Goal: Task Accomplishment & Management: Manage account settings

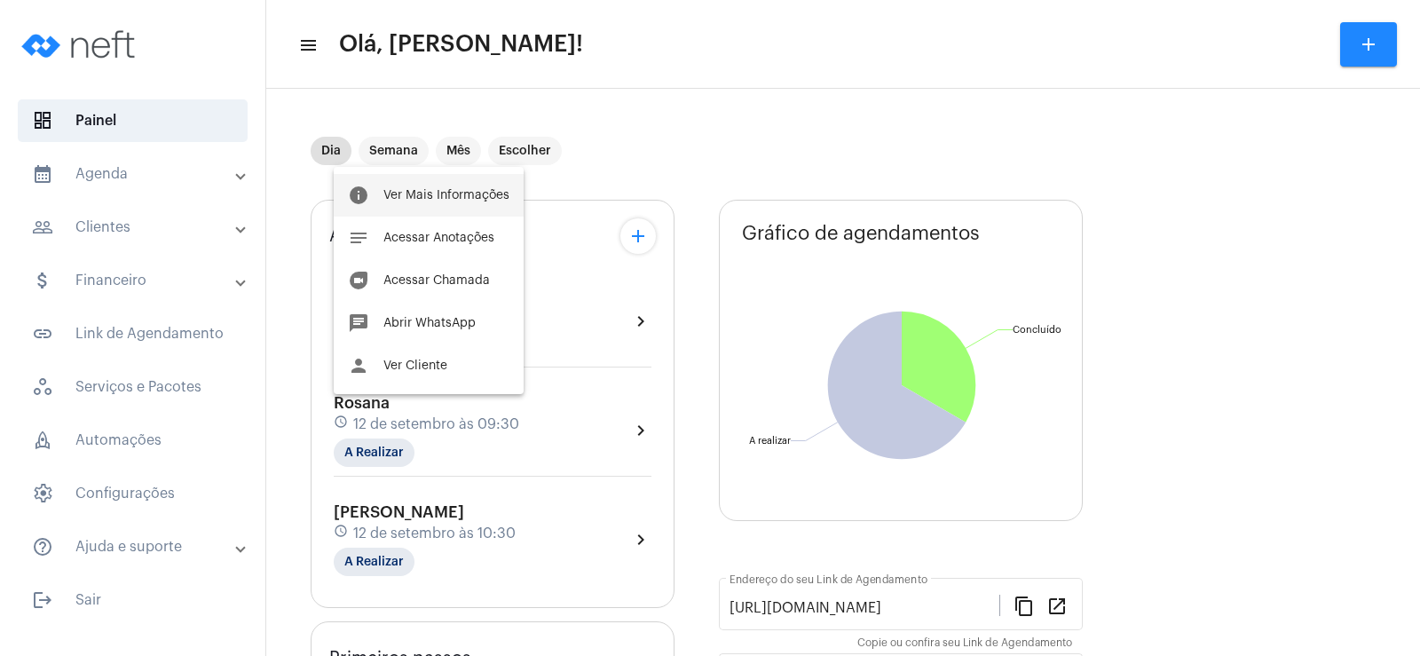
click at [442, 198] on span "Ver Mais Informações" at bounding box center [446, 195] width 126 height 12
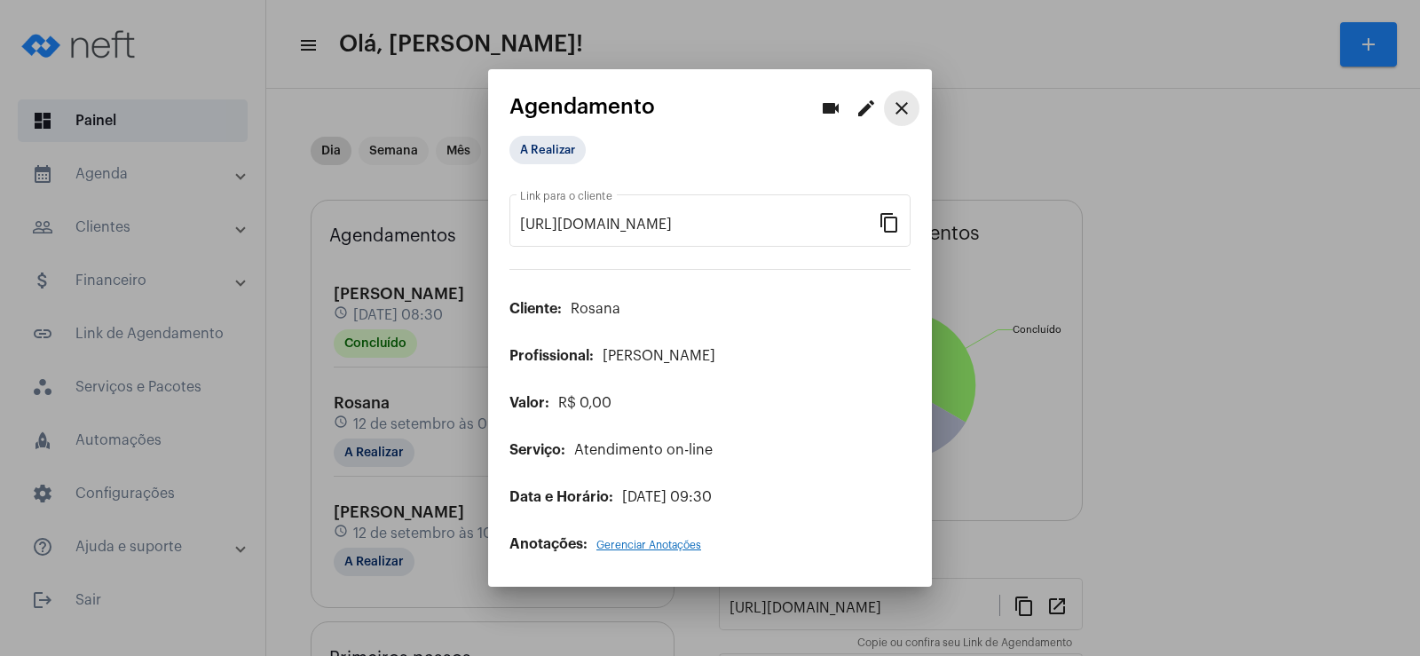
click at [908, 119] on mat-icon "close" at bounding box center [901, 108] width 21 height 21
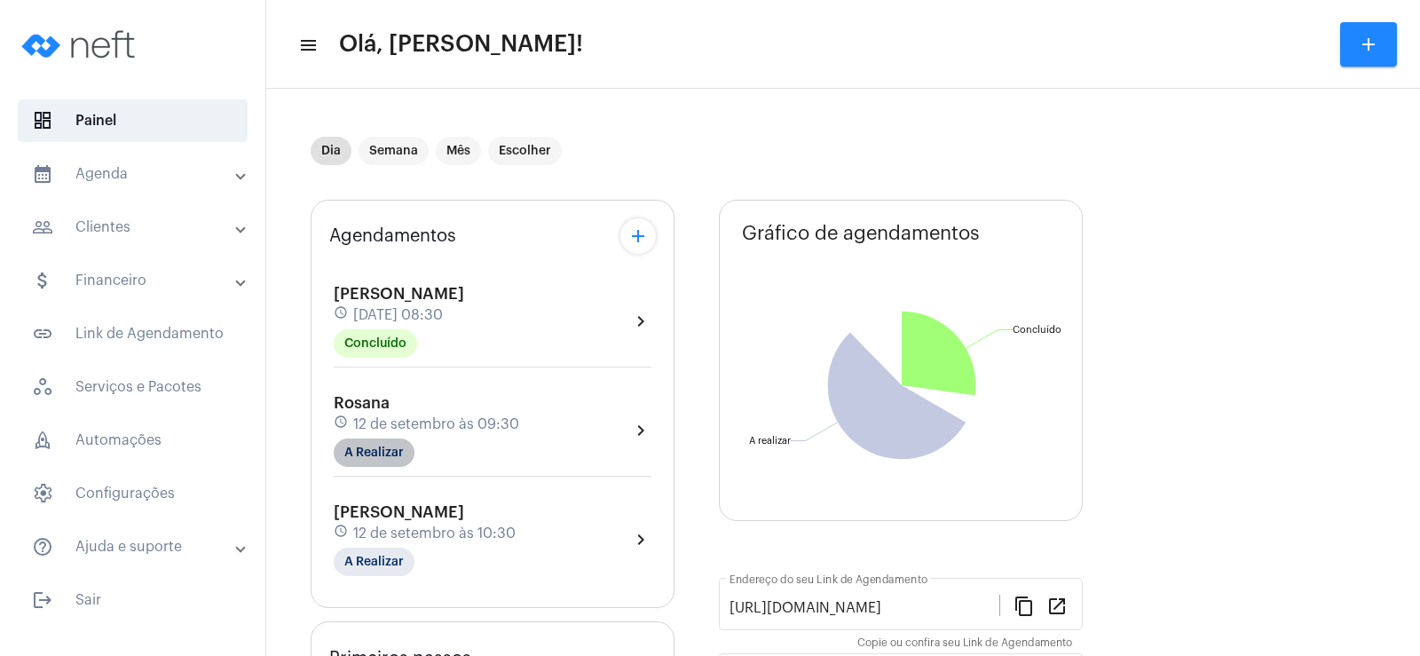
click at [379, 449] on mat-chip "A Realizar" at bounding box center [374, 452] width 81 height 28
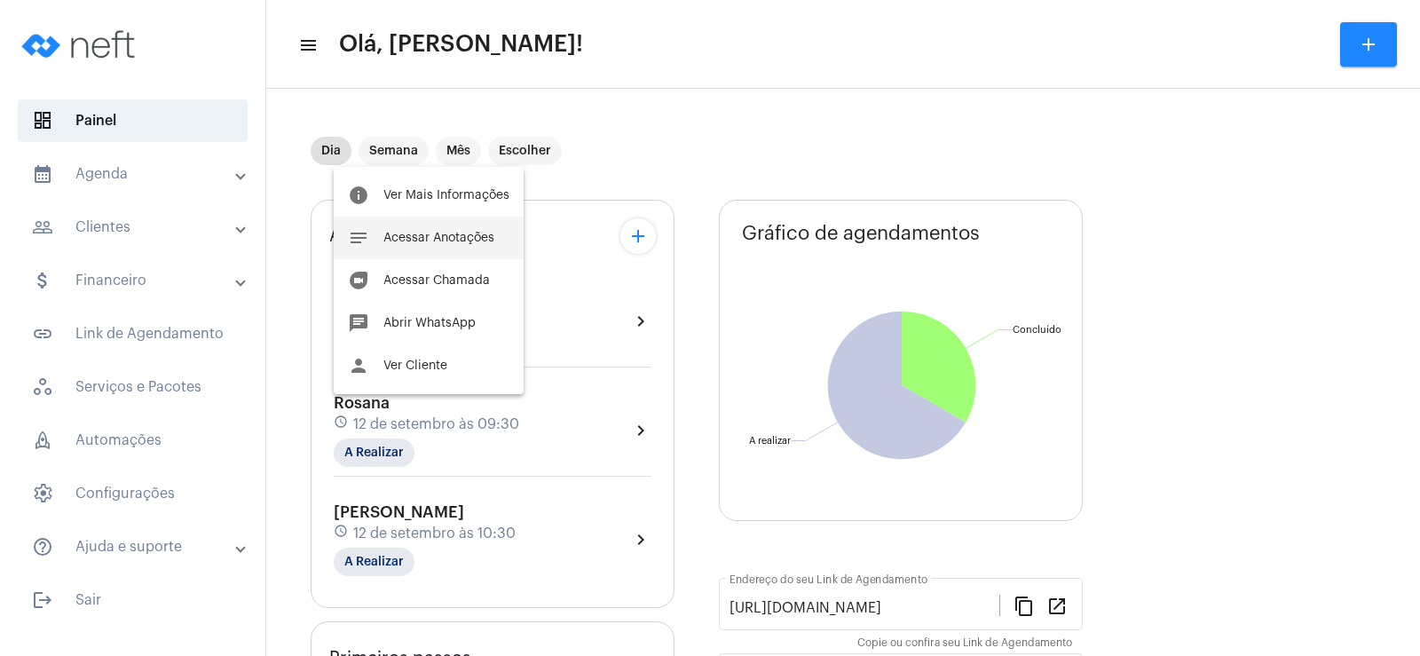
click at [431, 243] on span "Acessar Anotações" at bounding box center [438, 238] width 111 height 12
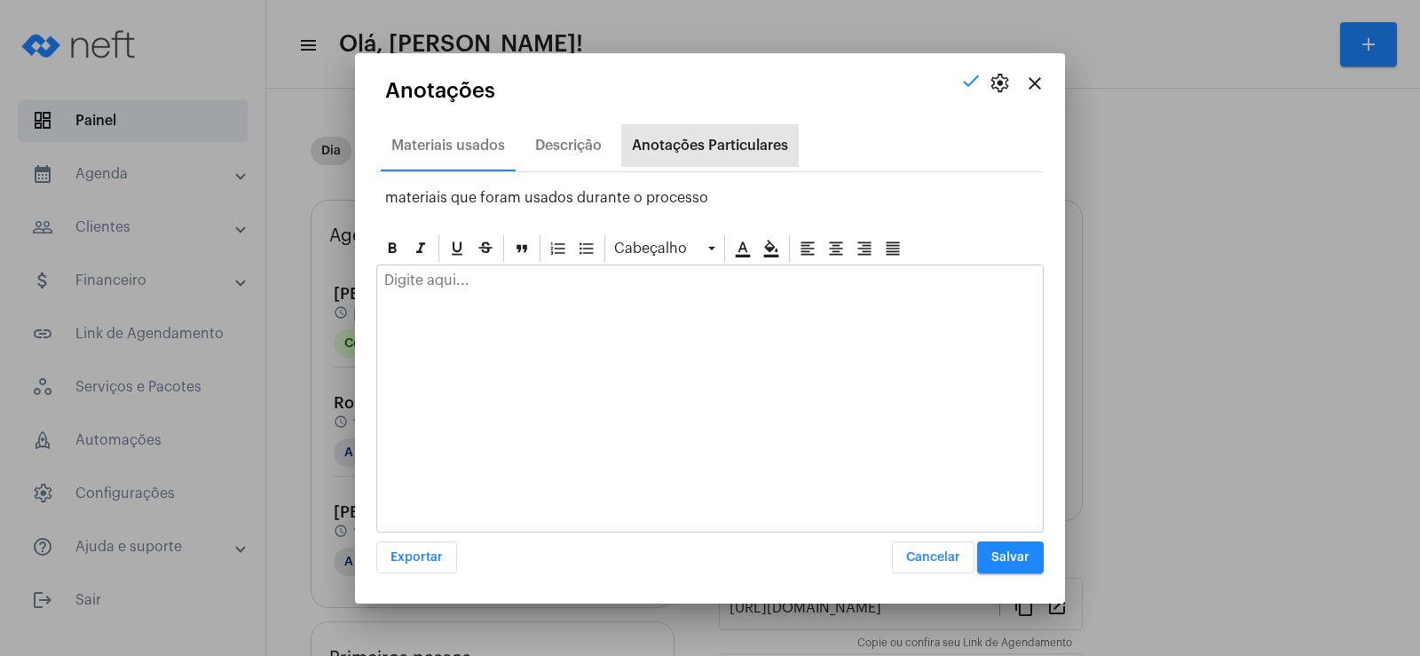
click at [682, 145] on div "Anotações Particulares" at bounding box center [710, 146] width 156 height 16
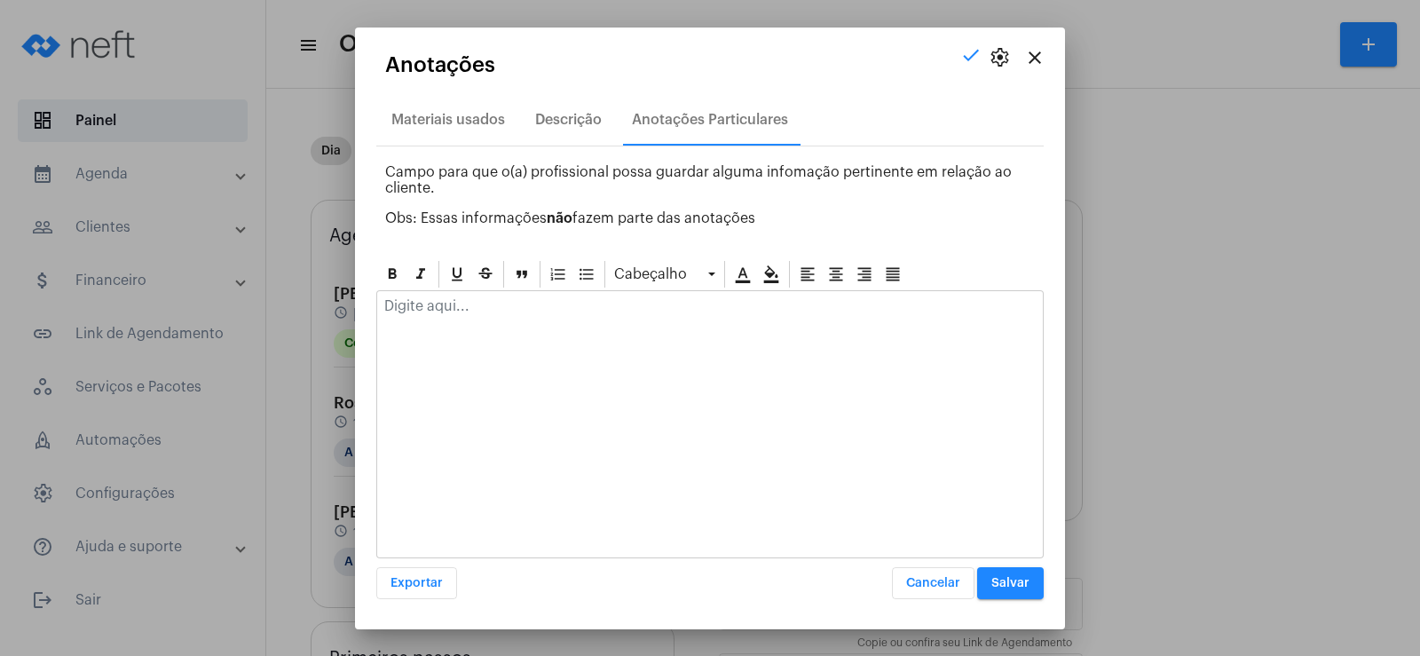
click at [518, 310] on p at bounding box center [709, 306] width 651 height 16
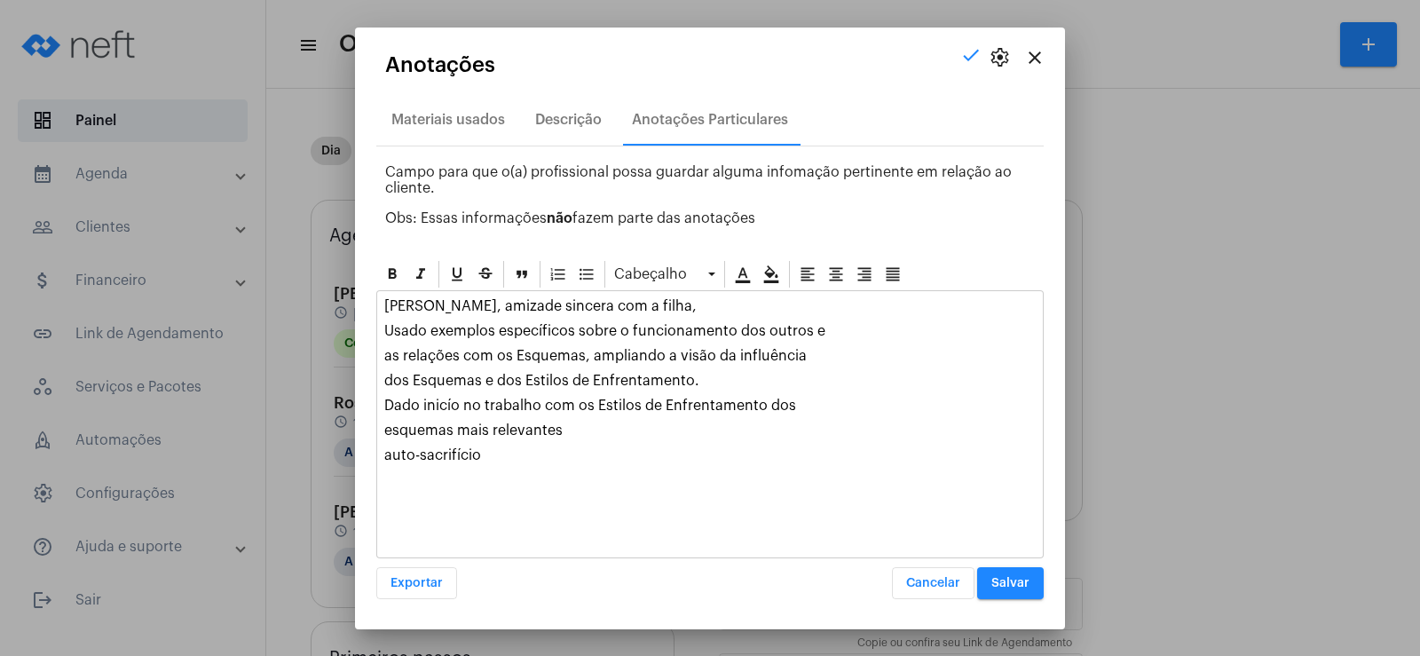
drag, startPoint x: 386, startPoint y: 330, endPoint x: 560, endPoint y: 422, distance: 196.5
click at [560, 422] on div "[PERSON_NAME], amizade sincera com a filha, Usado exemplos específicos sobre o …" at bounding box center [710, 385] width 666 height 188
copy div "Usado exemplos específicos sobre o funcionamento dos outros e as relações com o…"
click at [570, 116] on div "Descrição" at bounding box center [568, 120] width 67 height 16
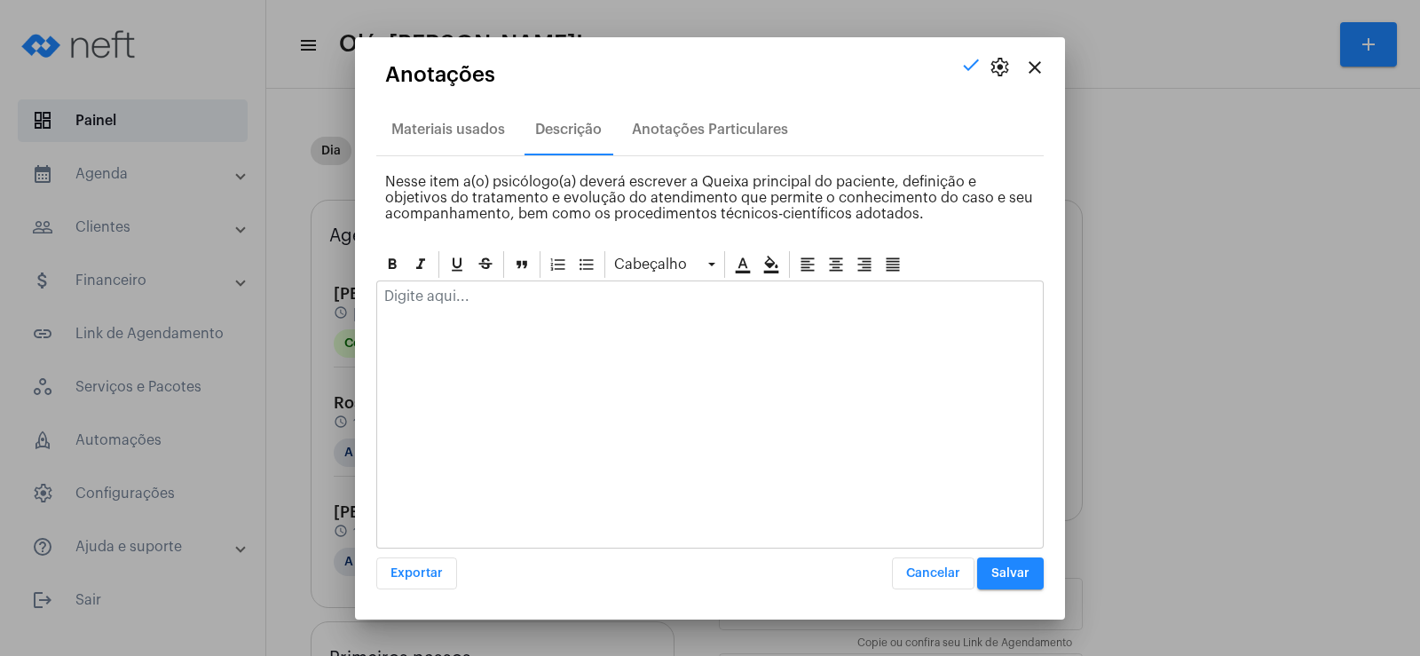
click at [438, 325] on div at bounding box center [709, 414] width 667 height 268
click at [431, 292] on p at bounding box center [709, 296] width 651 height 16
paste div
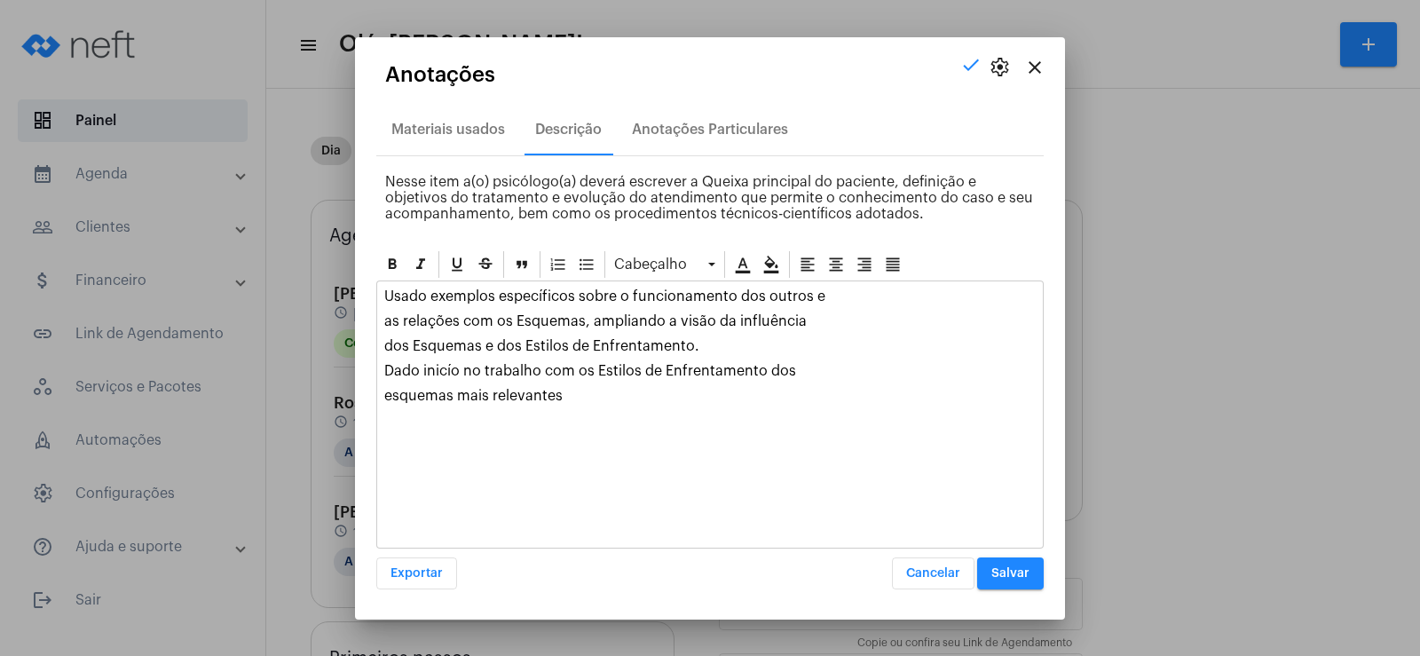
click at [377, 315] on div "Usado exemplos específicos sobre o funcionamento dos outros e as relações com o…" at bounding box center [710, 350] width 666 height 138
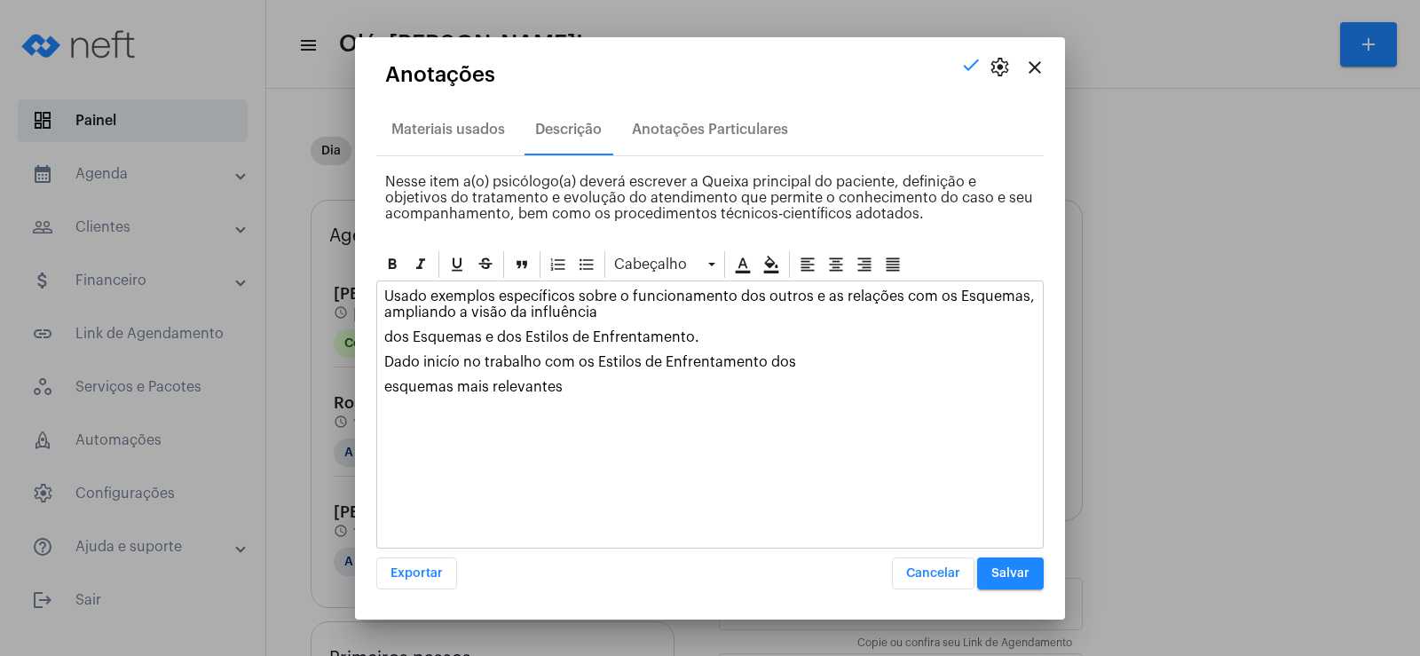
click at [387, 342] on p "dos Esquemas e dos Estilos de Enfrentamento." at bounding box center [709, 337] width 651 height 16
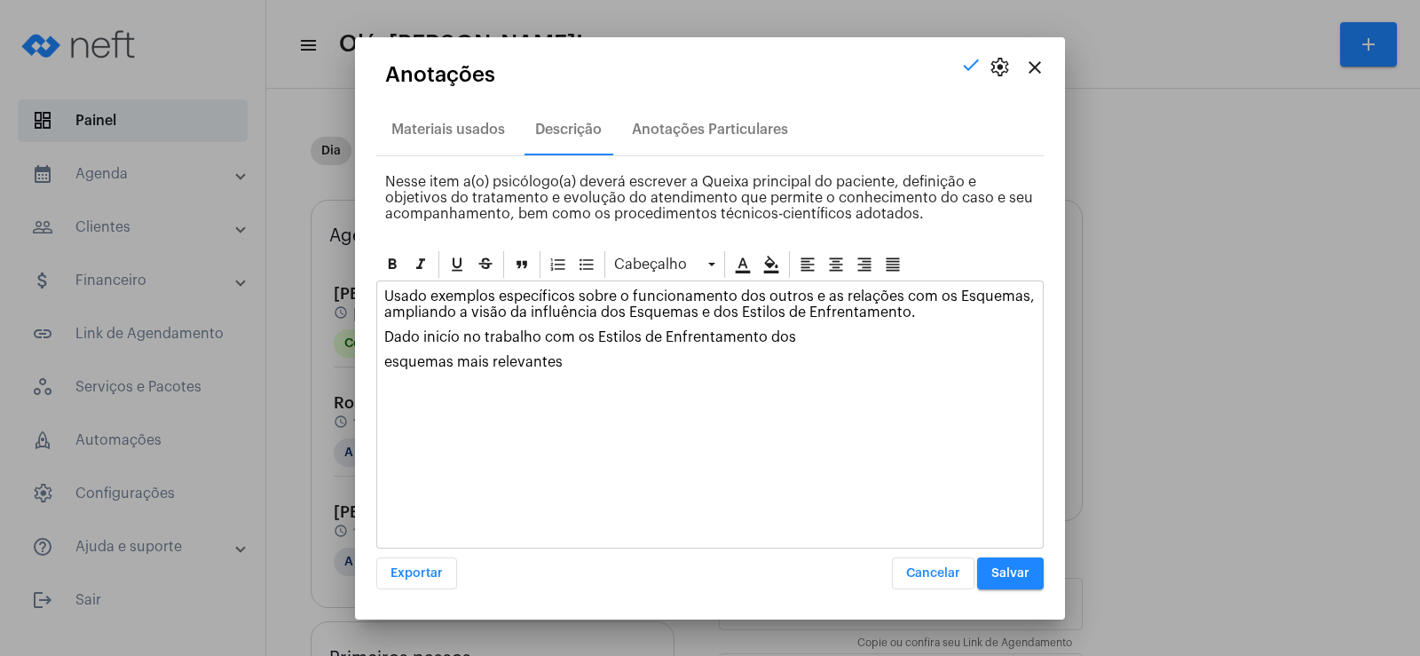
click at [388, 365] on p "esquemas mais relevantes" at bounding box center [709, 362] width 651 height 16
click at [1023, 580] on button "Salvar" at bounding box center [1010, 573] width 67 height 32
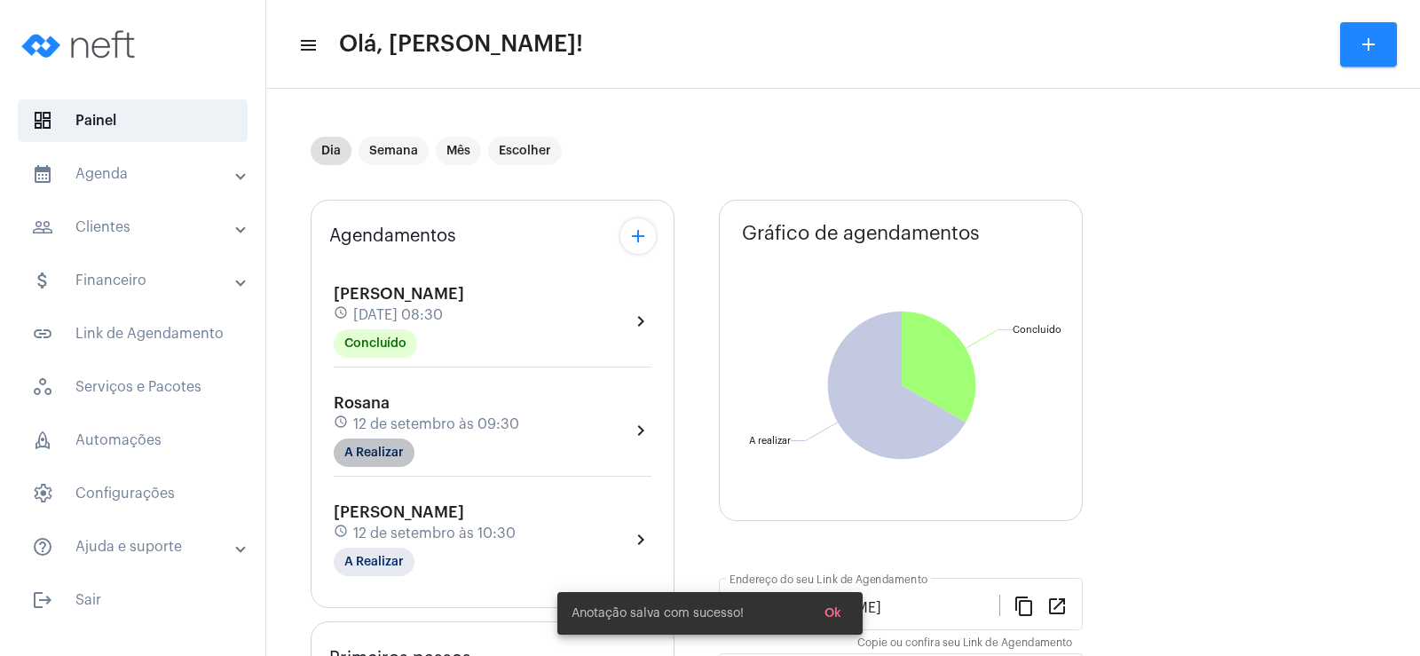
click at [394, 454] on mat-chip "A Realizar" at bounding box center [374, 452] width 81 height 28
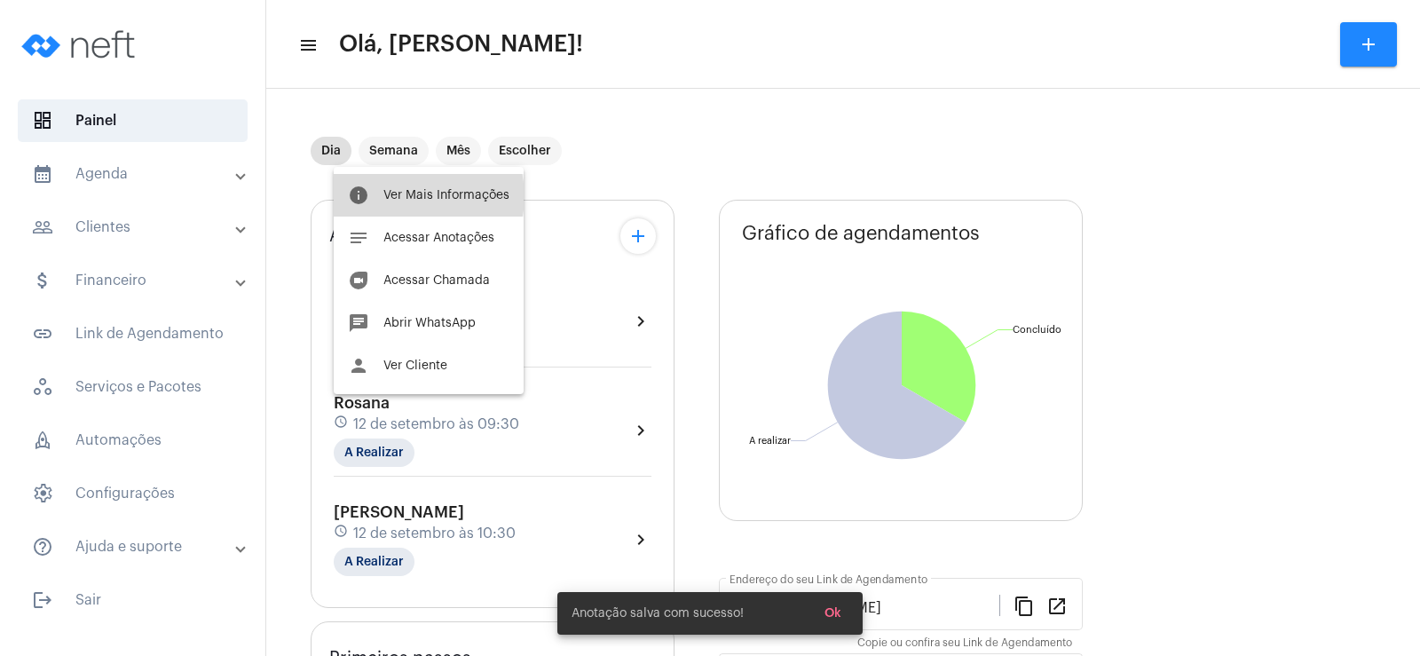
click at [408, 196] on span "Ver Mais Informações" at bounding box center [446, 195] width 126 height 12
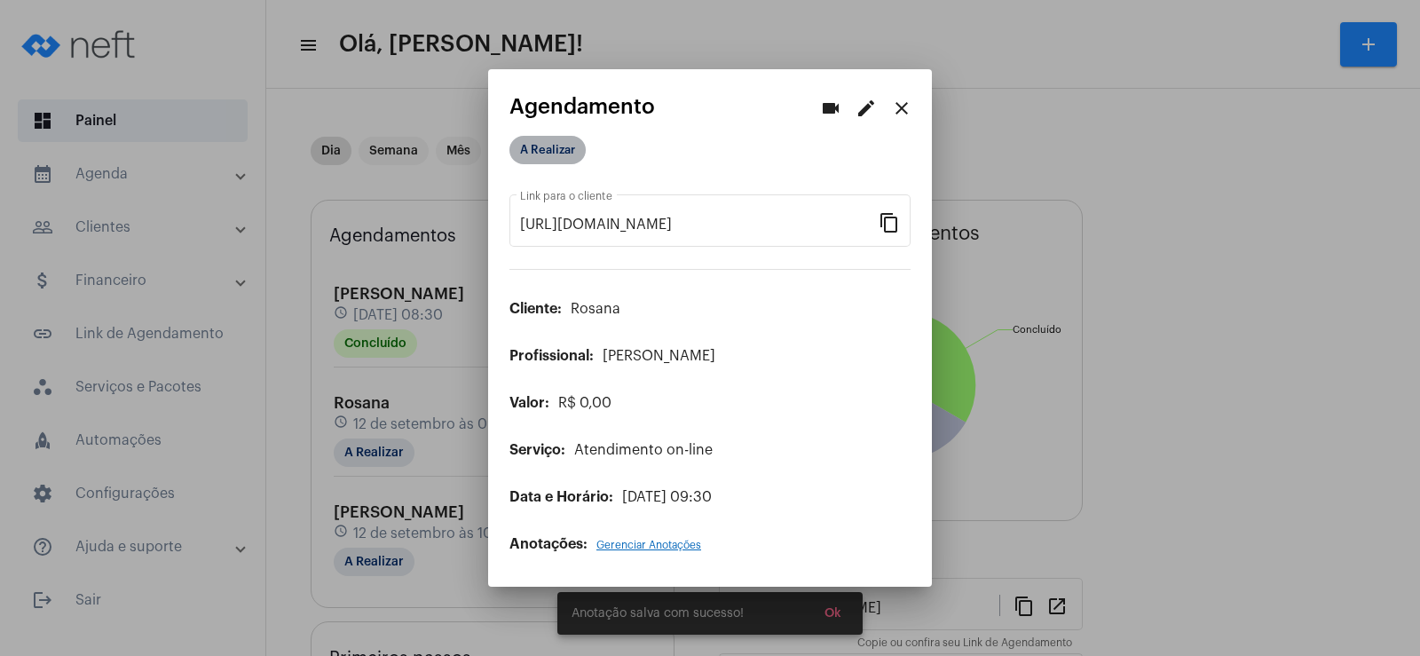
click at [539, 155] on mat-chip "A Realizar" at bounding box center [547, 150] width 76 height 28
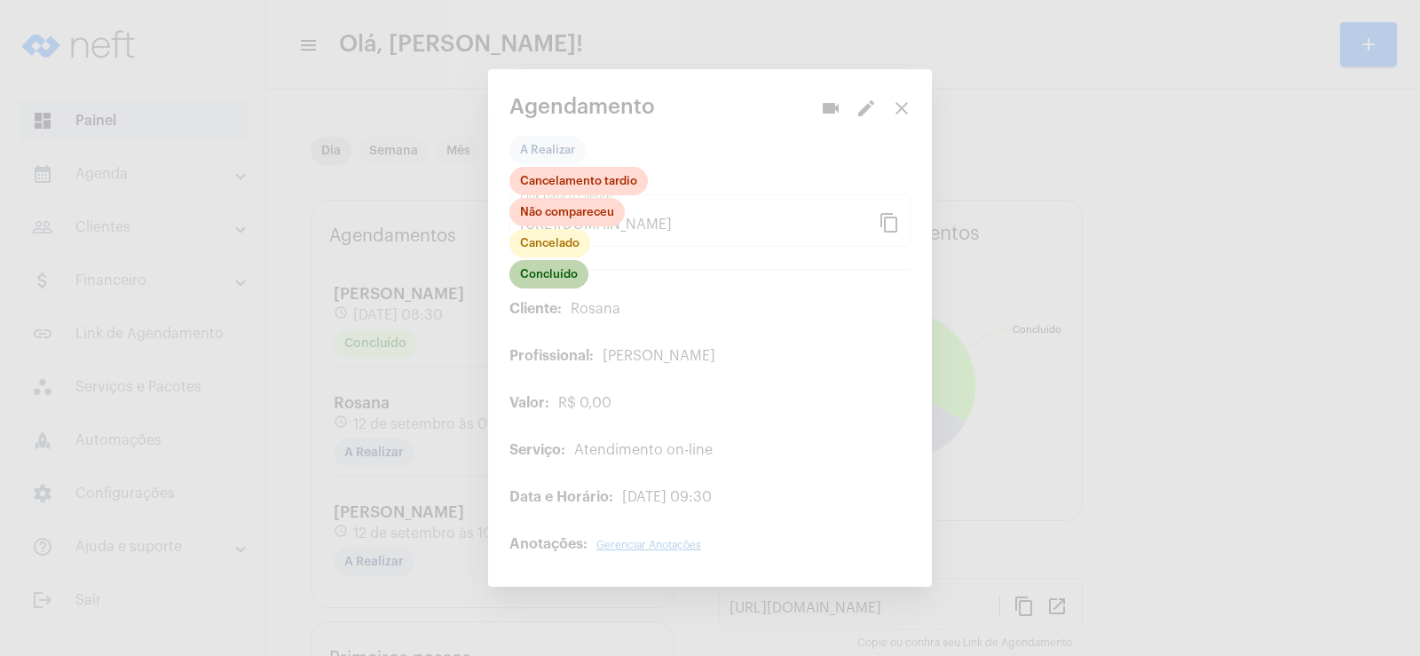
click at [554, 268] on mat-chip "Concluído" at bounding box center [548, 274] width 79 height 28
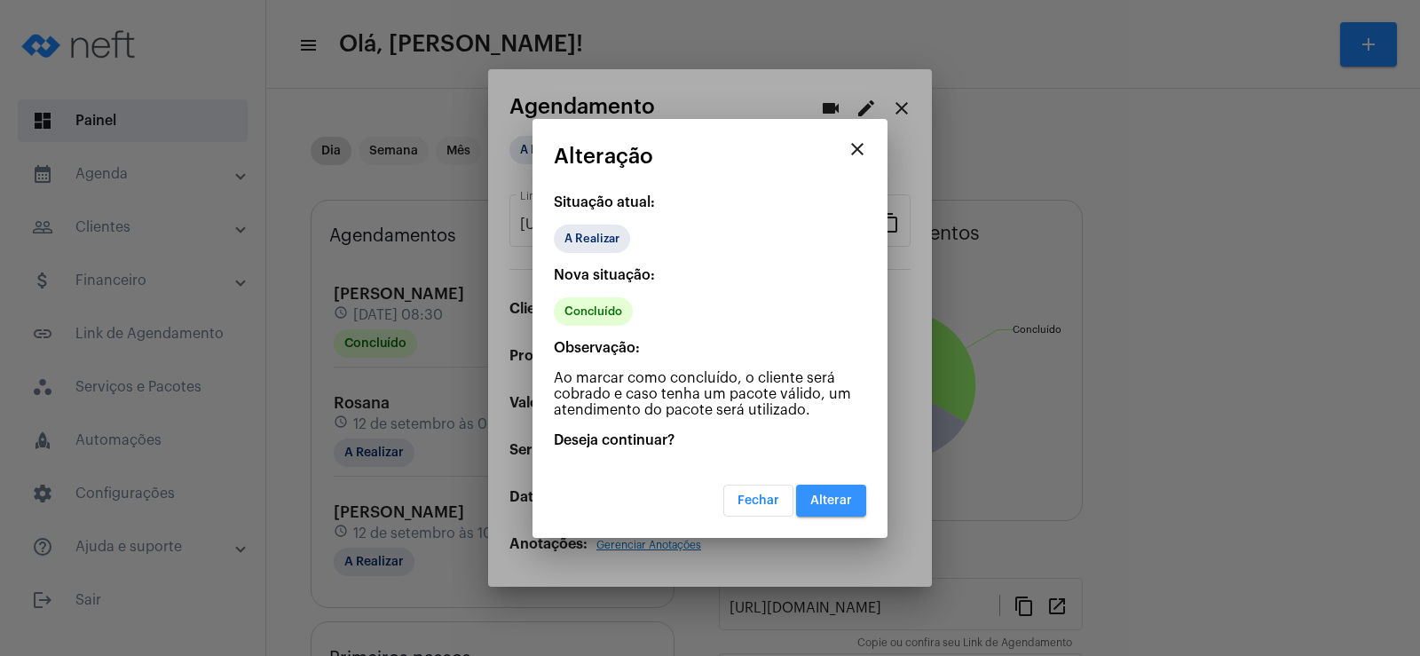
click at [842, 505] on span "Alterar" at bounding box center [831, 500] width 42 height 12
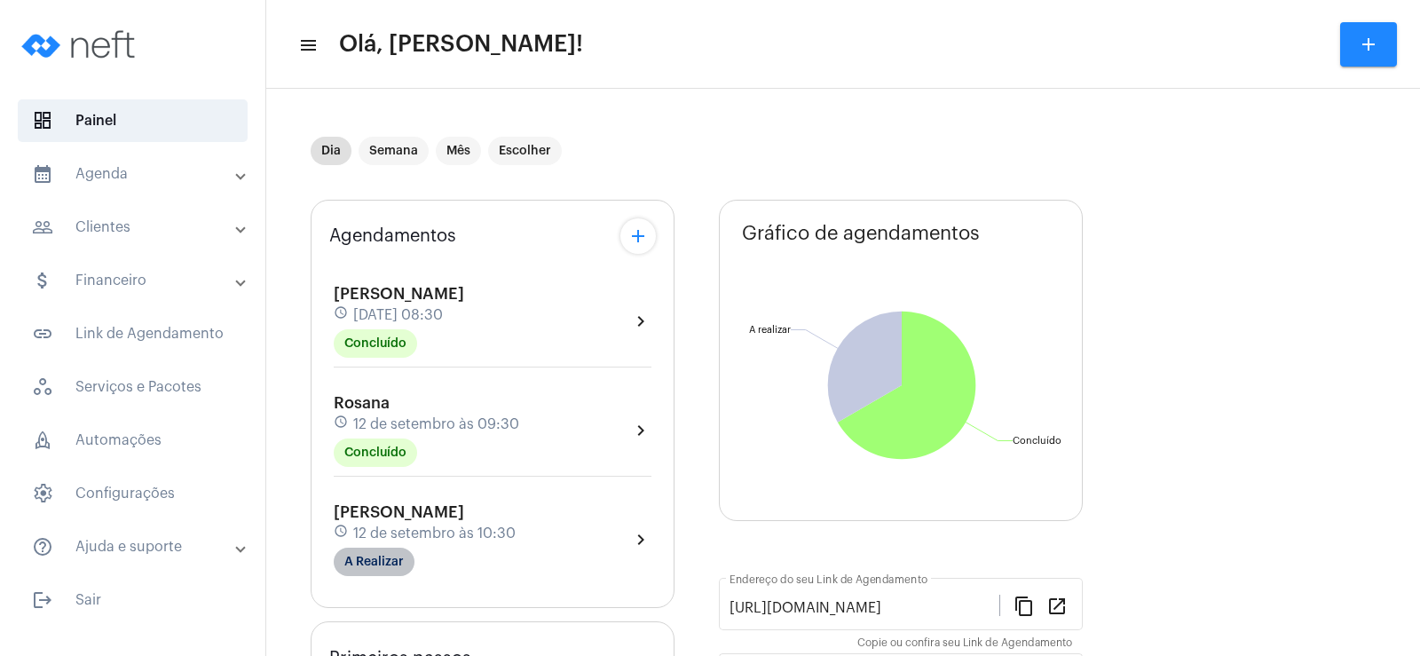
click at [373, 548] on mat-chip "A Realizar" at bounding box center [374, 562] width 81 height 28
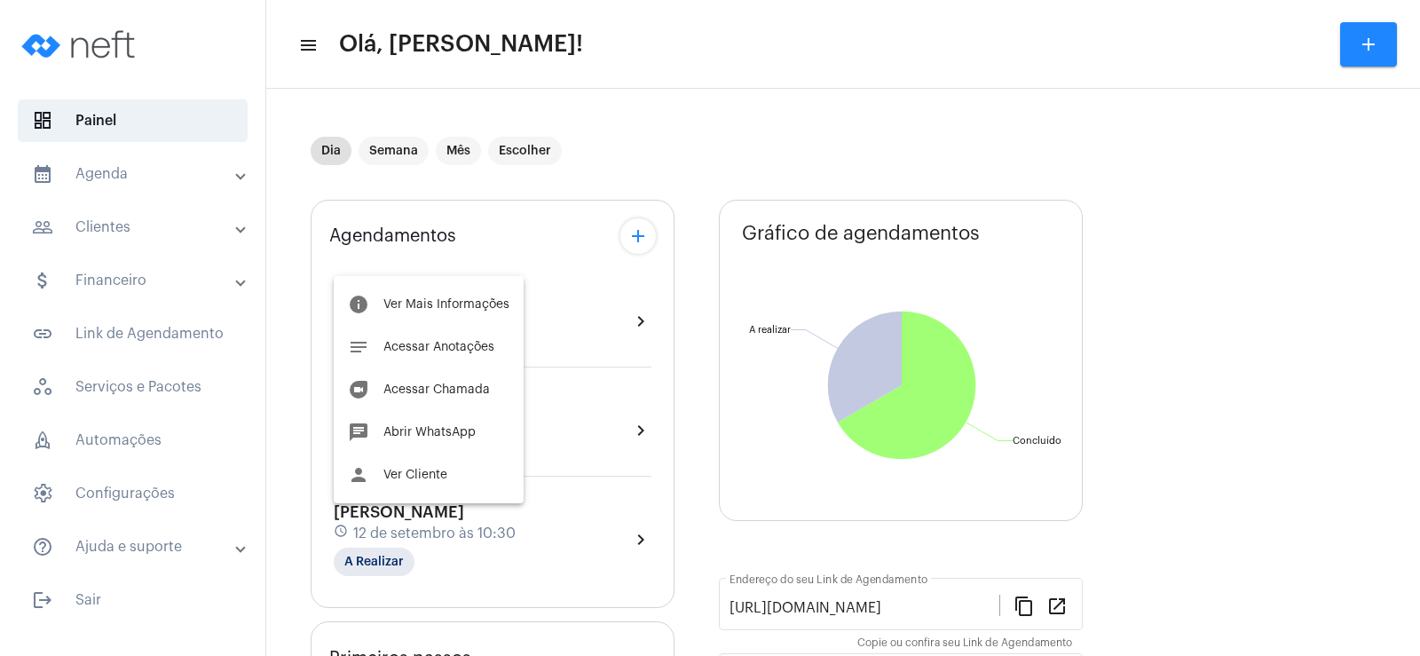
click at [422, 280] on div "info Ver Mais Informações notes Acessar Anotações duo Acessar Chamada chat Abri…" at bounding box center [429, 389] width 190 height 227
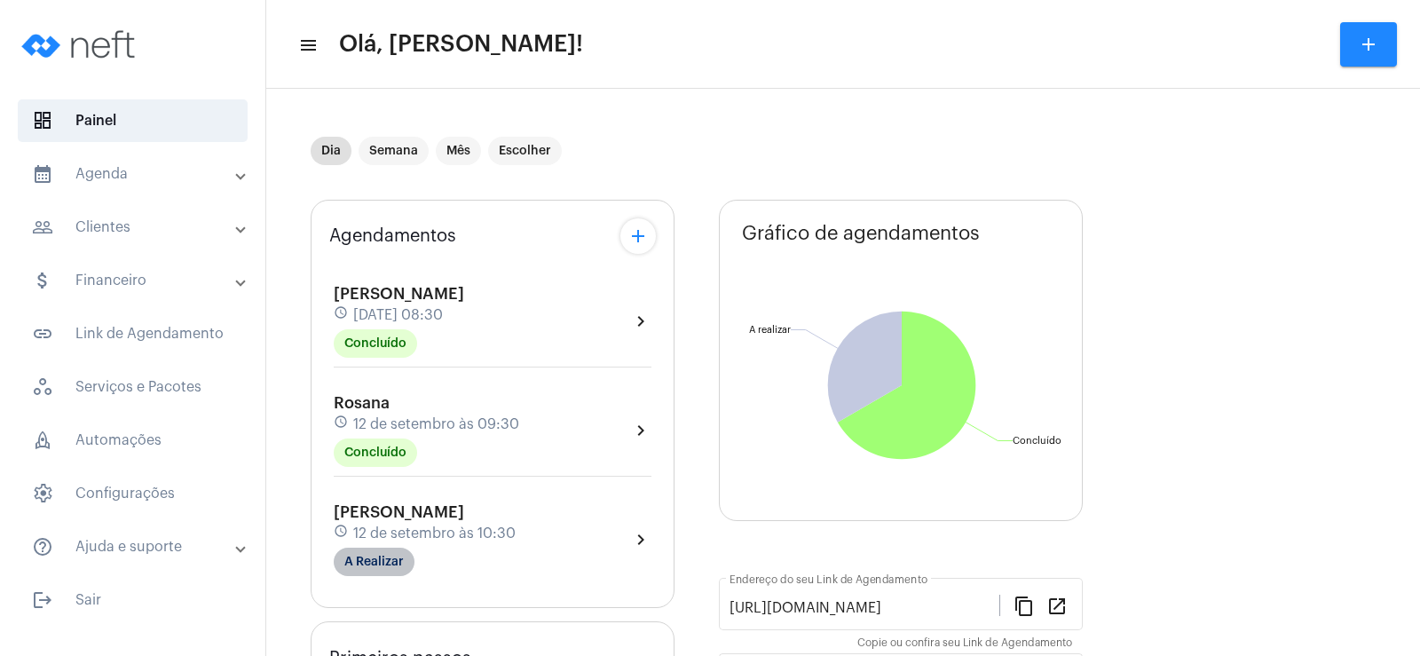
click at [383, 569] on mat-chip "A Realizar" at bounding box center [374, 562] width 81 height 28
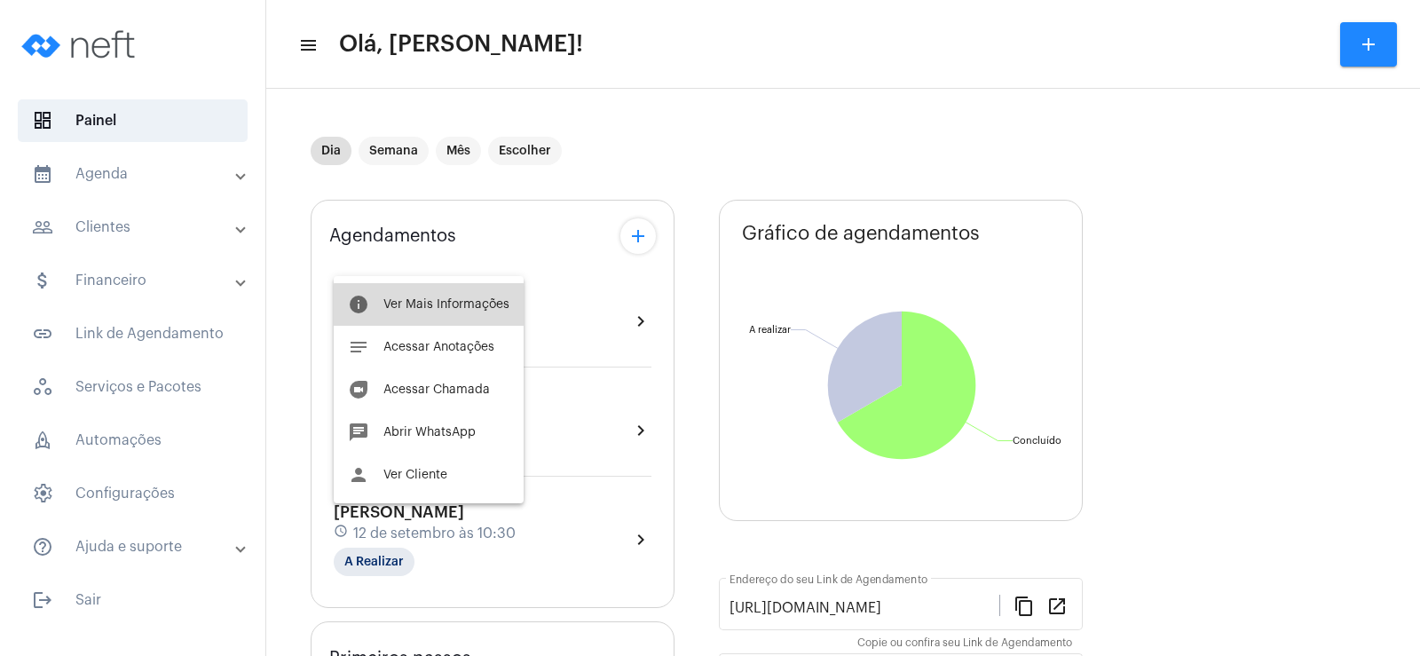
click at [464, 305] on span "Ver Mais Informações" at bounding box center [446, 304] width 126 height 12
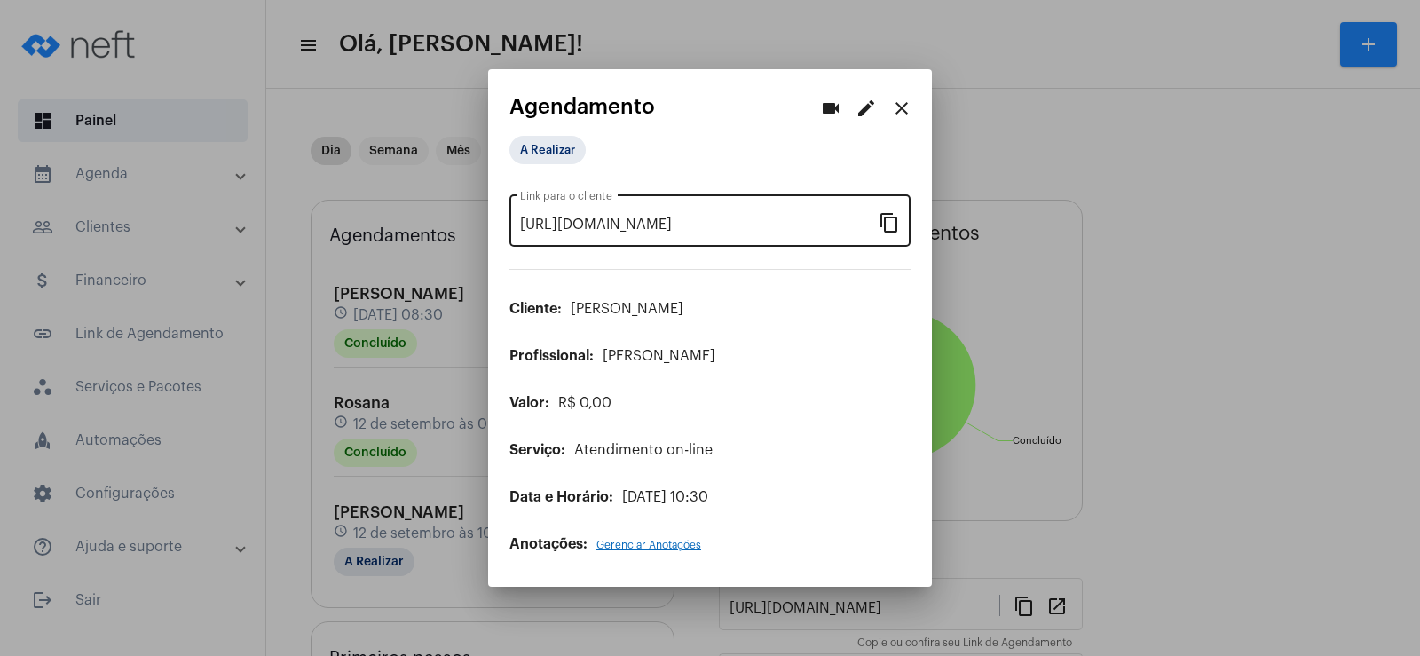
click at [892, 218] on mat-icon "content_copy" at bounding box center [889, 221] width 21 height 21
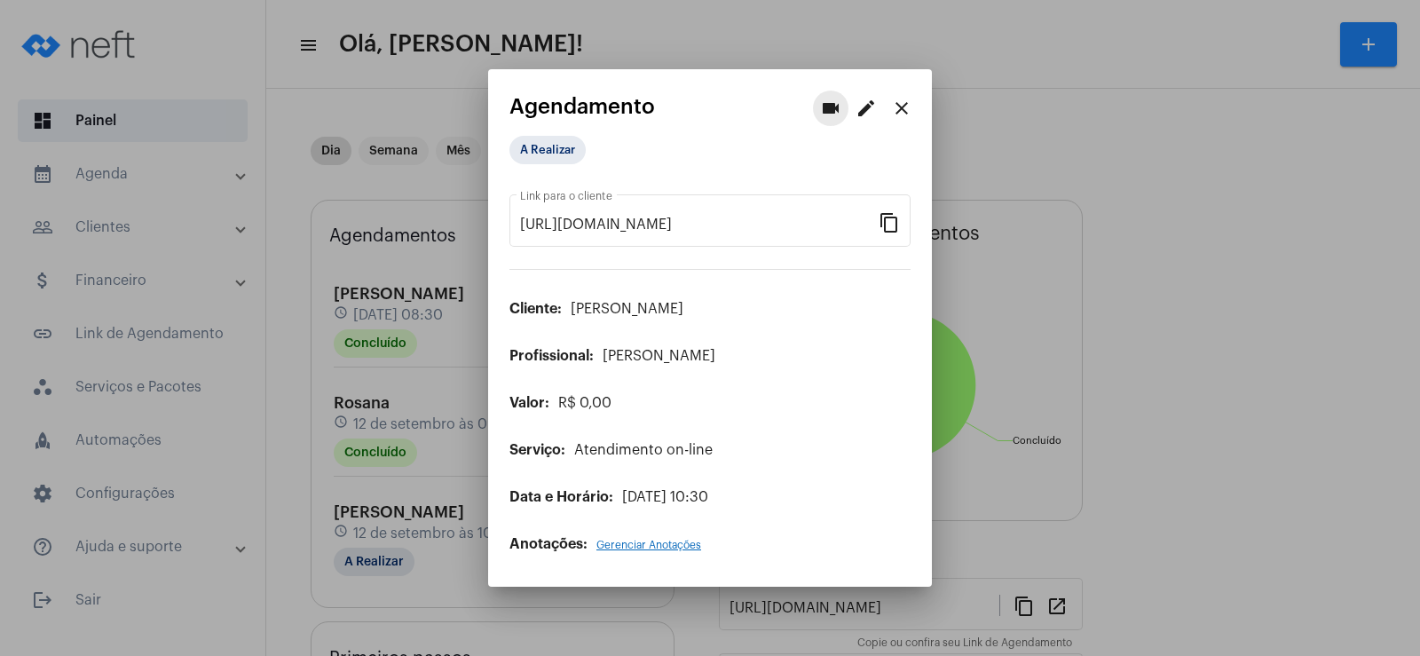
click at [819, 109] on button "videocam" at bounding box center [830, 108] width 35 height 35
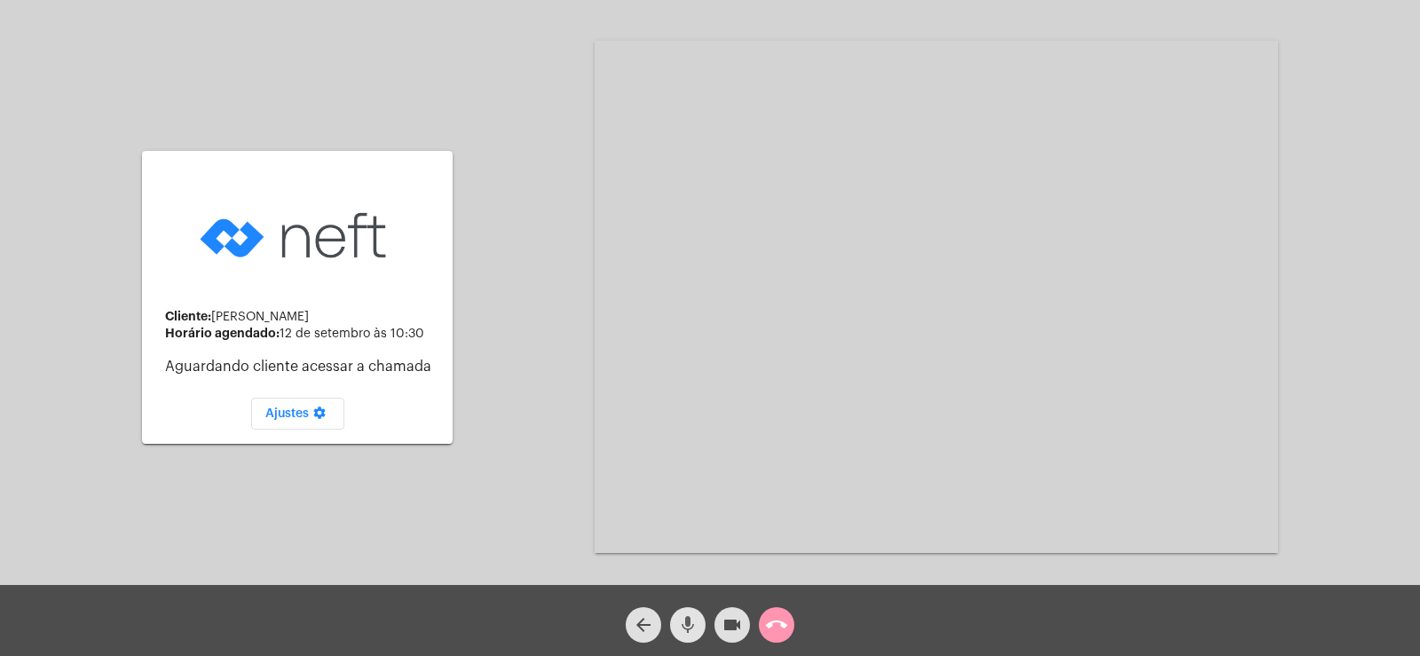
click at [697, 618] on mat-icon "mic" at bounding box center [687, 624] width 21 height 21
click at [744, 618] on button "videocam" at bounding box center [731, 624] width 35 height 35
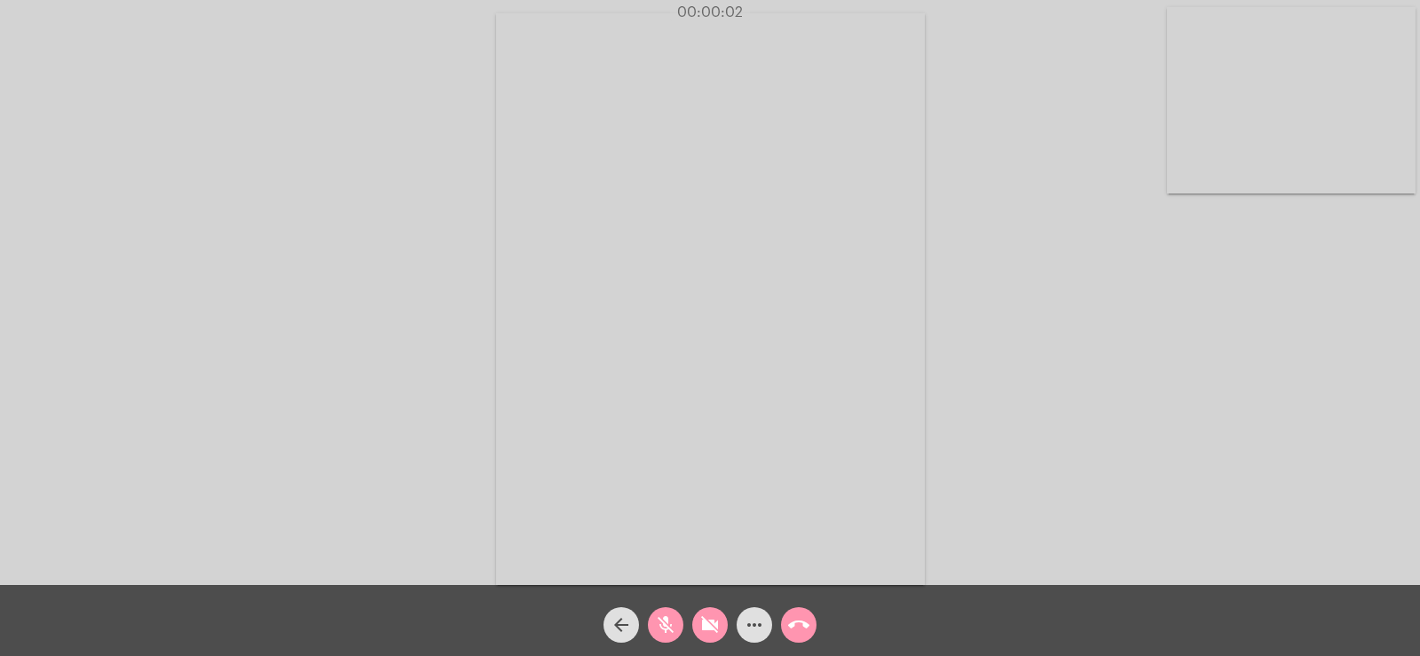
click at [669, 620] on mat-icon "mic_off" at bounding box center [665, 624] width 21 height 21
click at [720, 619] on mat-icon "videocam_off" at bounding box center [709, 624] width 21 height 21
click at [752, 629] on mat-icon "more_horiz" at bounding box center [754, 624] width 21 height 21
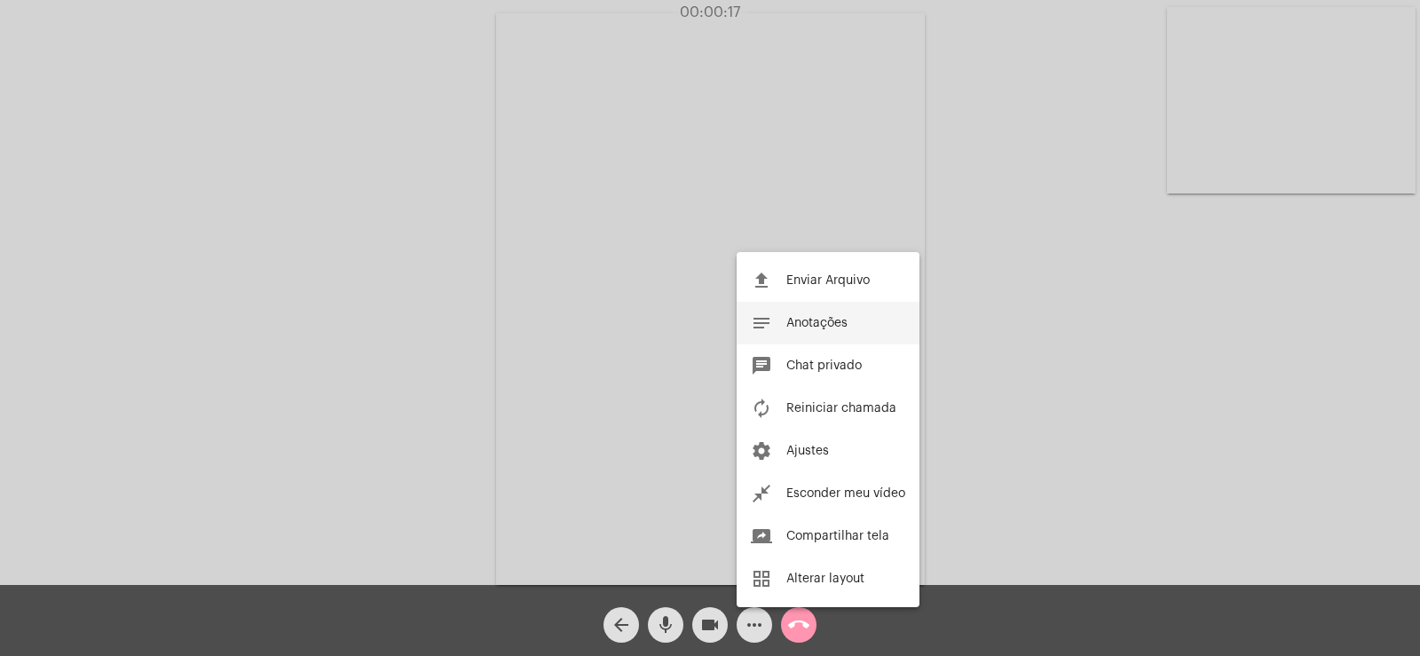
click at [797, 331] on button "notes Anotações" at bounding box center [828, 323] width 183 height 43
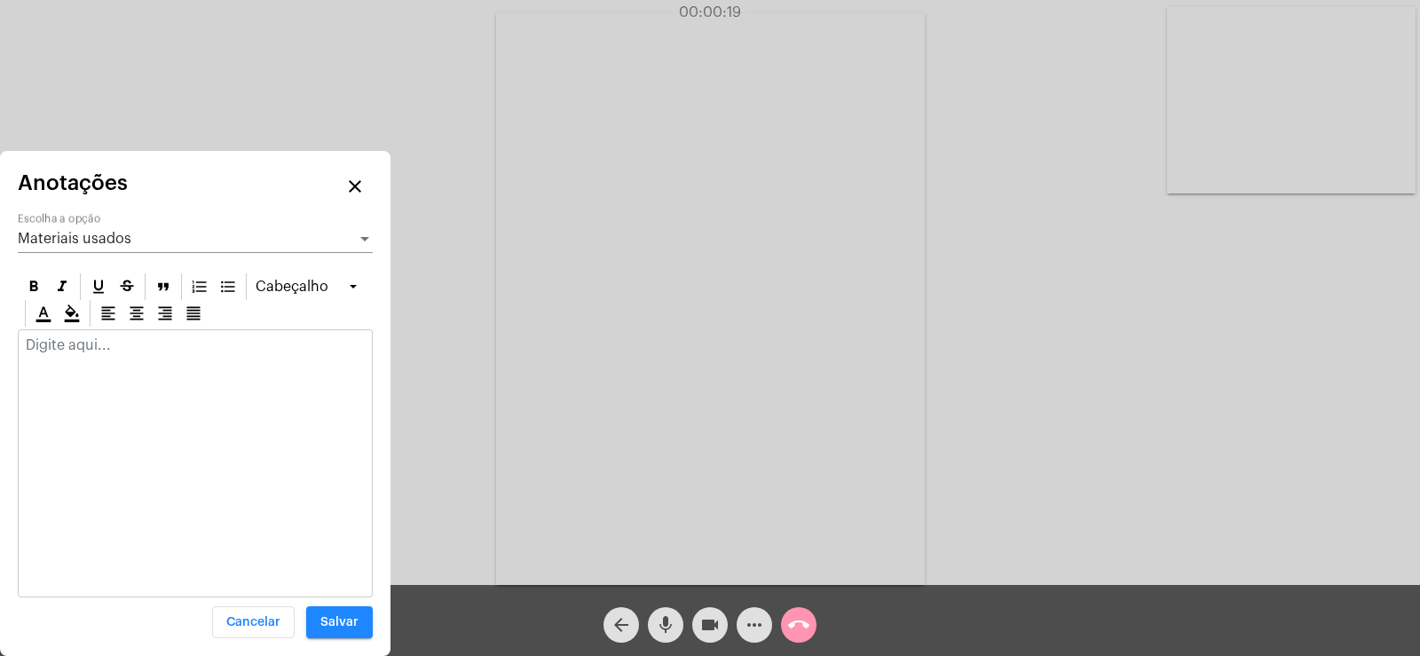
click at [63, 233] on span "Materiais usados" at bounding box center [75, 239] width 114 height 14
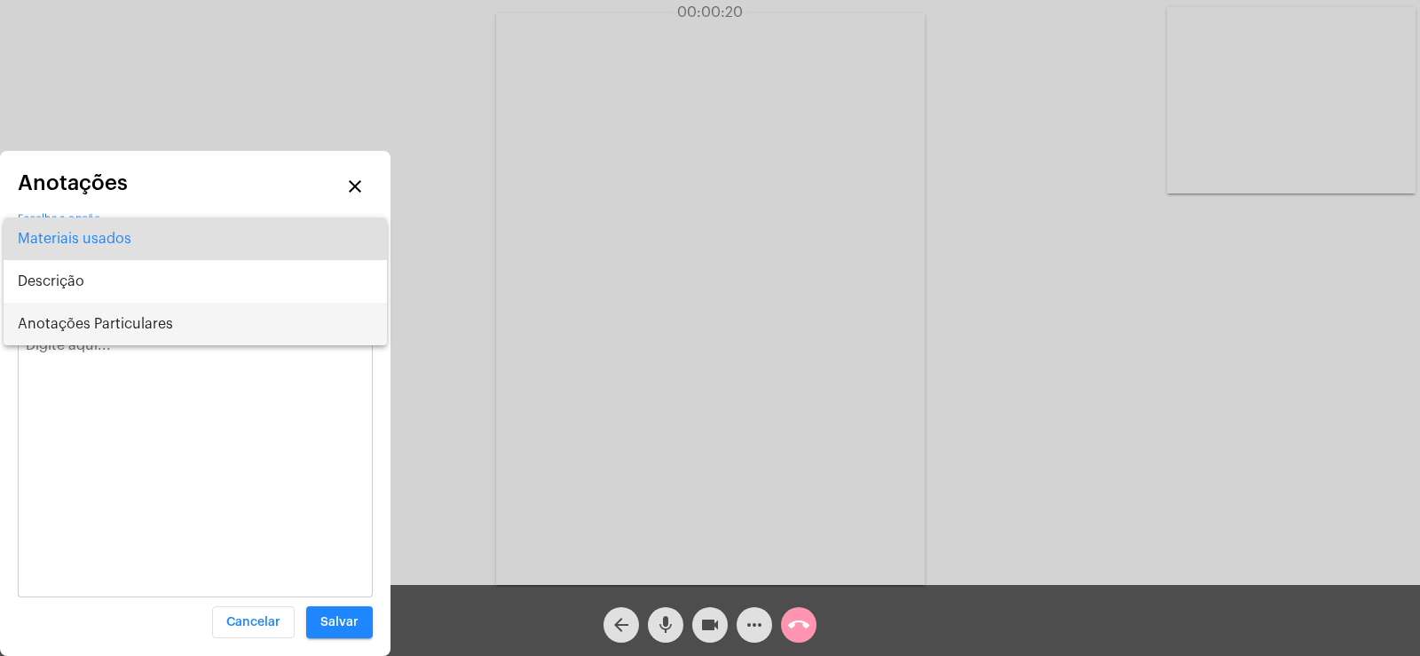
click at [77, 319] on span "Anotações Particulares" at bounding box center [195, 324] width 355 height 43
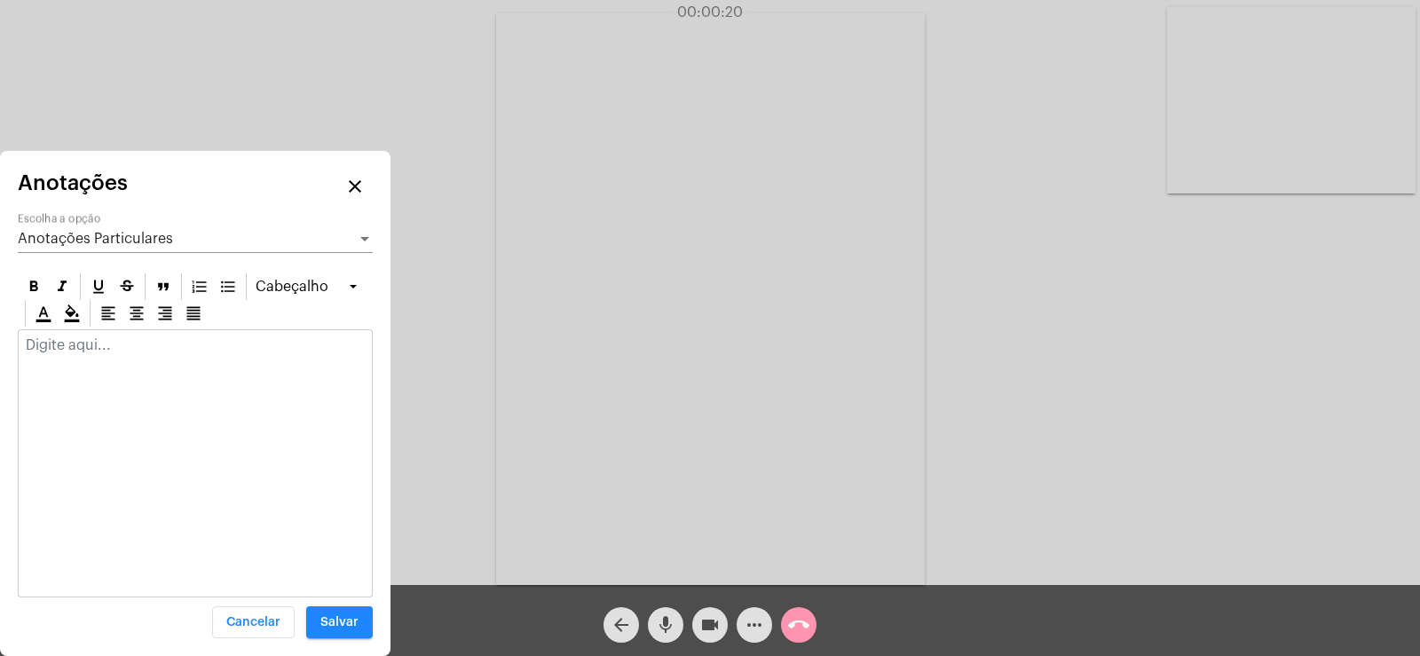
click at [70, 345] on p at bounding box center [195, 345] width 339 height 16
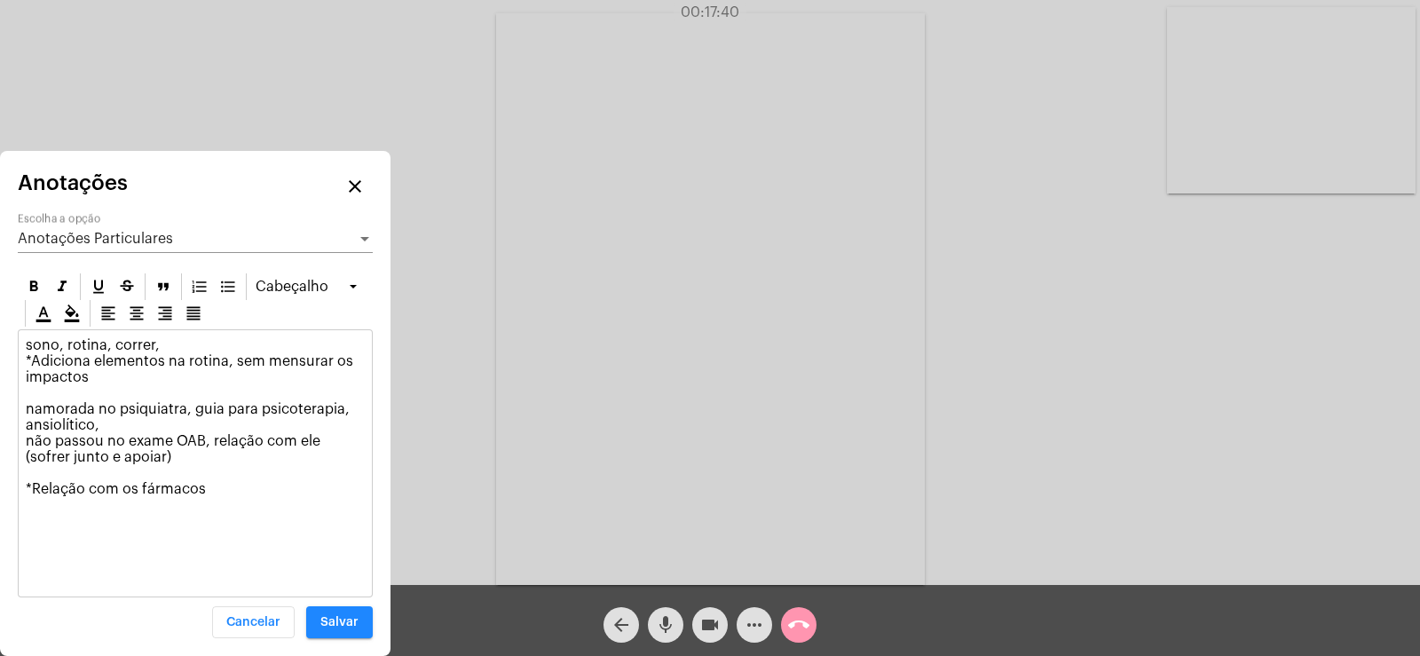
click at [1054, 645] on div "arrow_back mic videocam more_horiz call_end" at bounding box center [710, 620] width 1420 height 71
click at [217, 493] on p "sono, rotina, correr, *Adiciona elementos na rotina, sem mensurar os impactos n…" at bounding box center [195, 417] width 339 height 160
click at [130, 230] on div "Anotações Particulares Escolha a opção" at bounding box center [195, 233] width 355 height 40
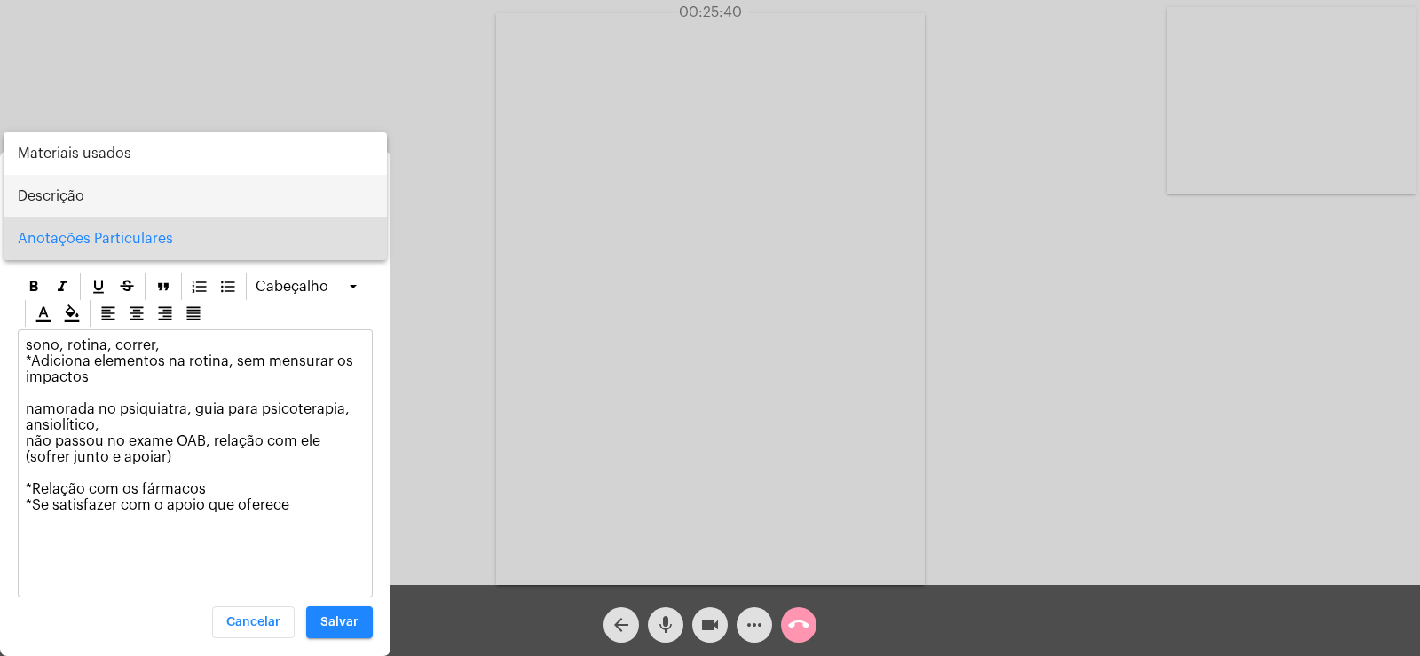
click at [70, 207] on span "Descrição" at bounding box center [195, 196] width 355 height 43
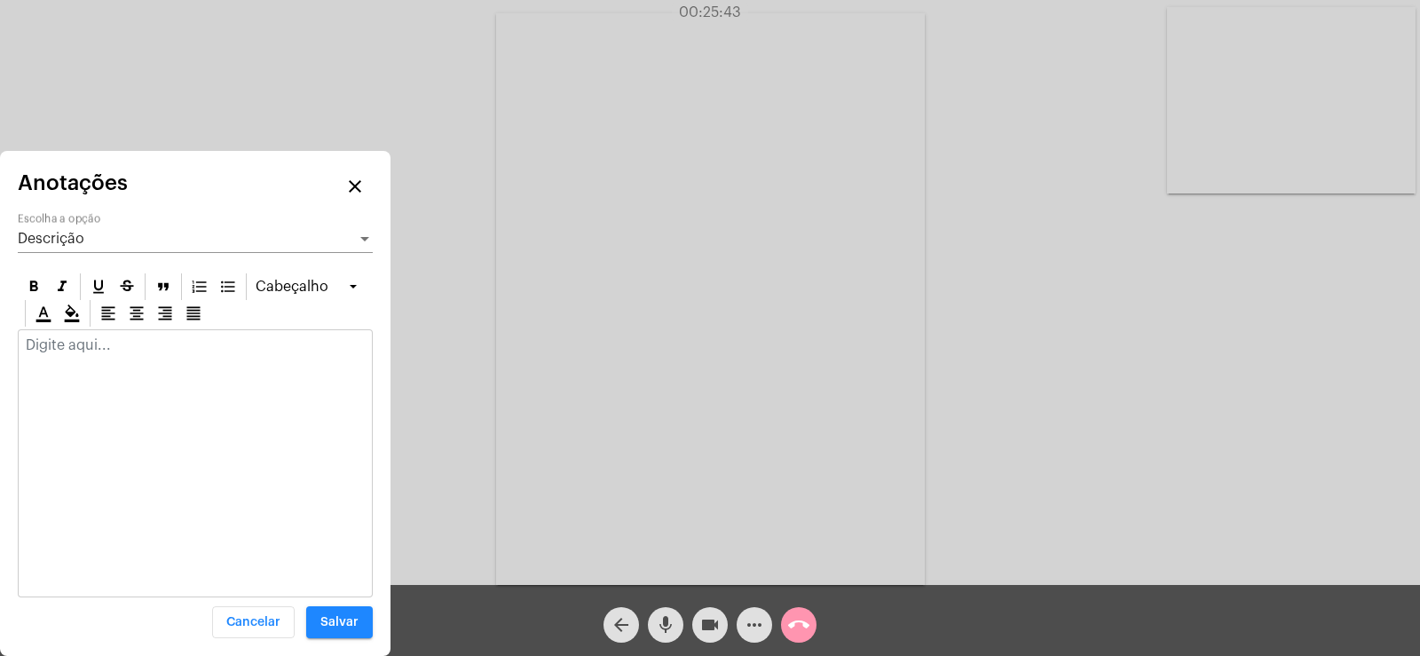
click at [55, 363] on div at bounding box center [195, 349] width 353 height 39
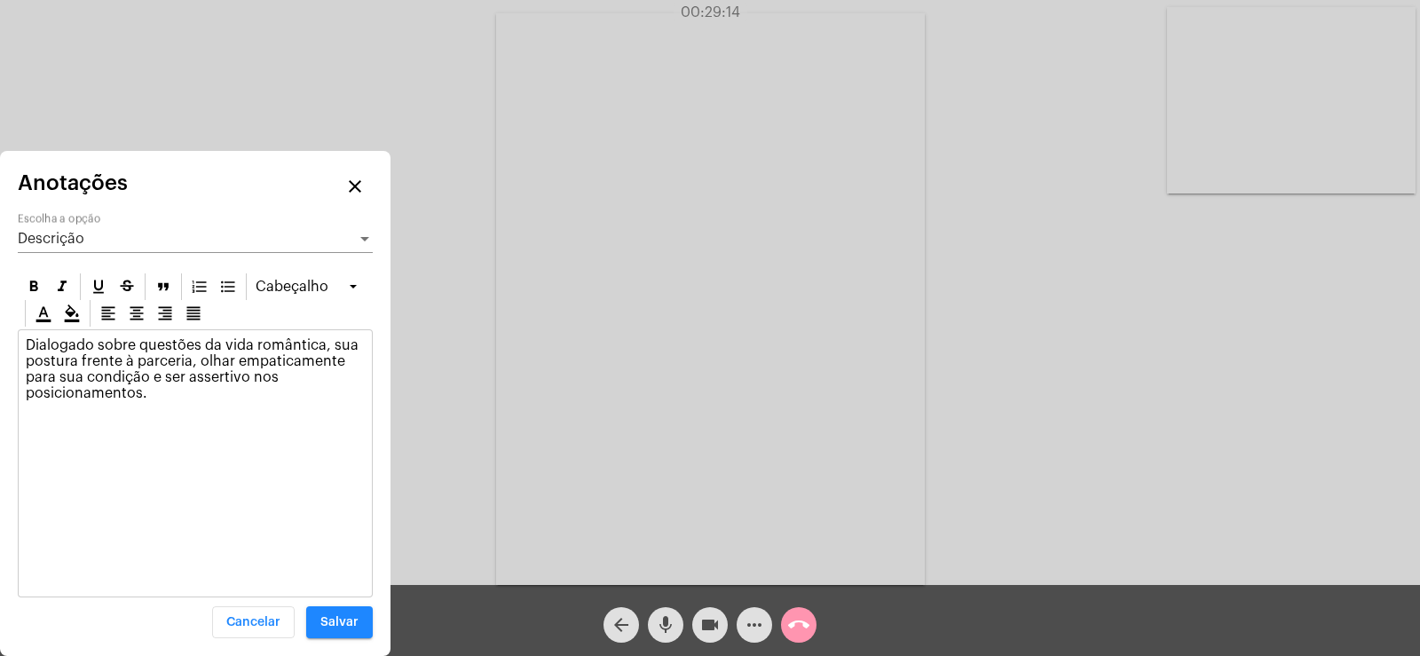
click at [101, 243] on div "Descrição" at bounding box center [187, 239] width 339 height 16
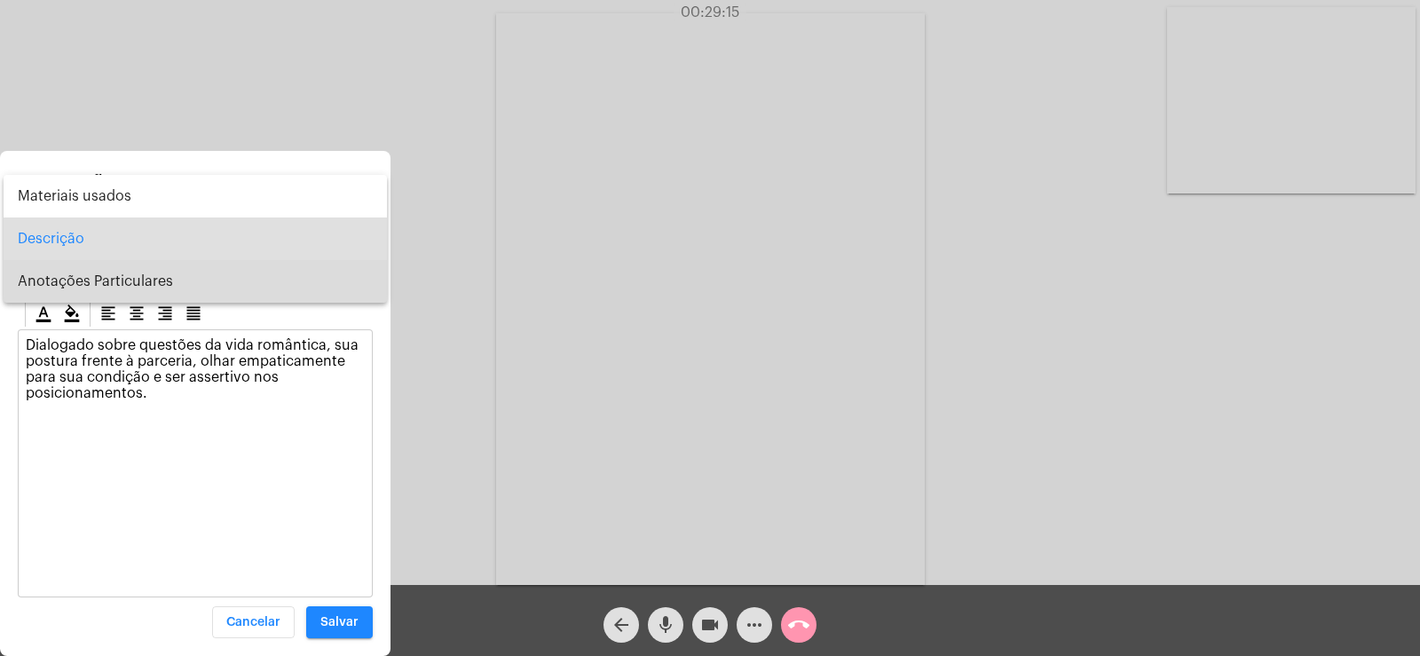
click at [97, 293] on span "Anotações Particulares" at bounding box center [195, 281] width 355 height 43
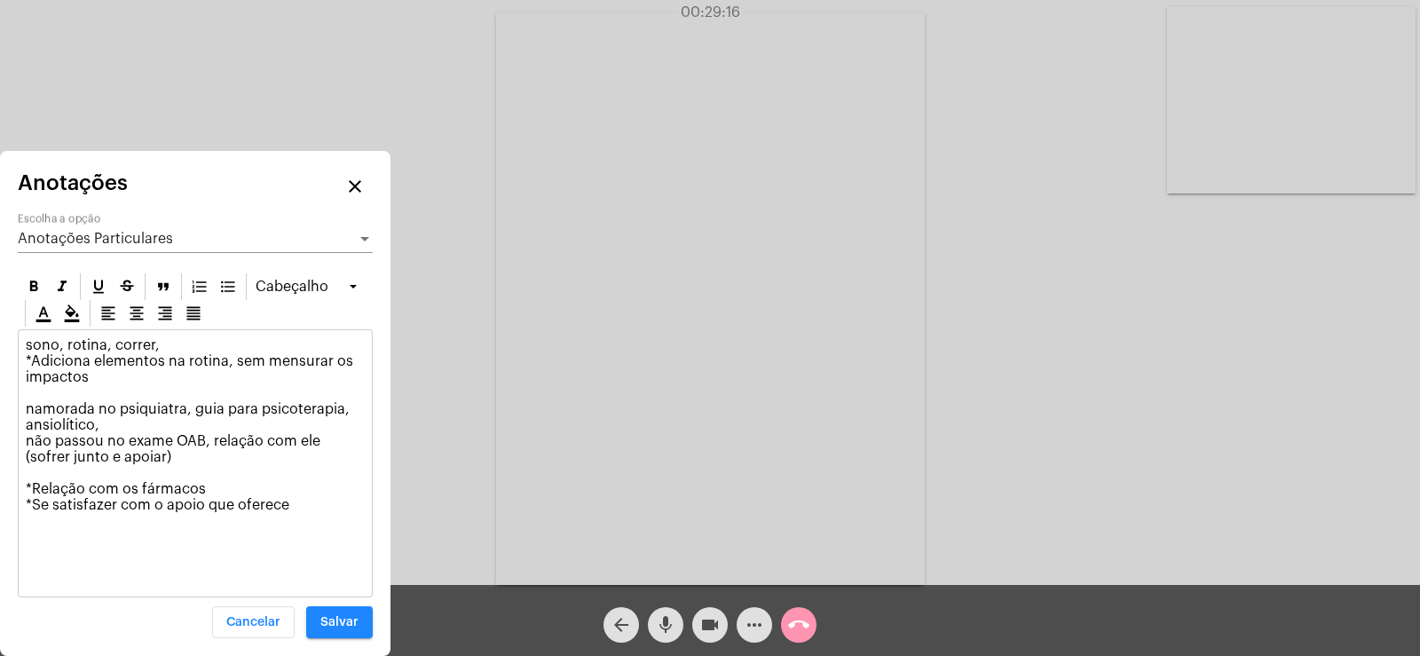
click at [319, 499] on p "sono, rotina, correr, *Adiciona elementos na rotina, sem mensurar os impactos n…" at bounding box center [195, 425] width 339 height 176
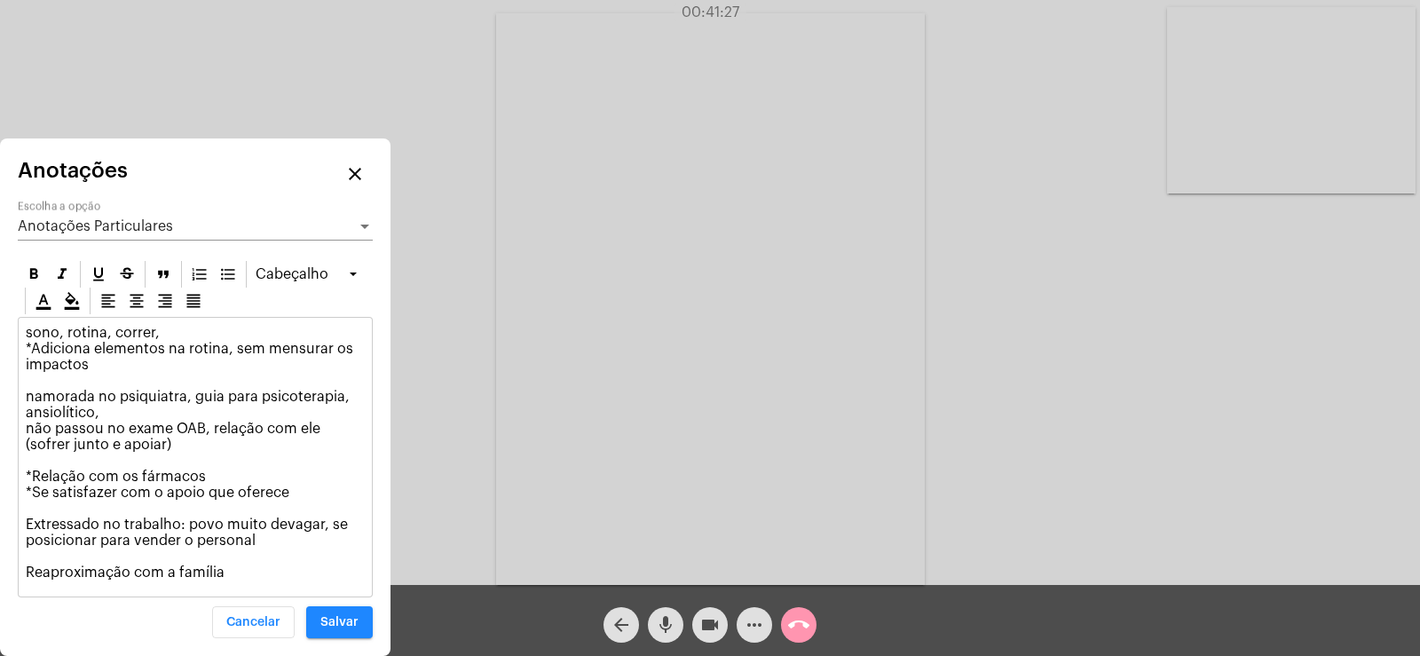
click at [139, 221] on span "Anotações Particulares" at bounding box center [95, 226] width 155 height 14
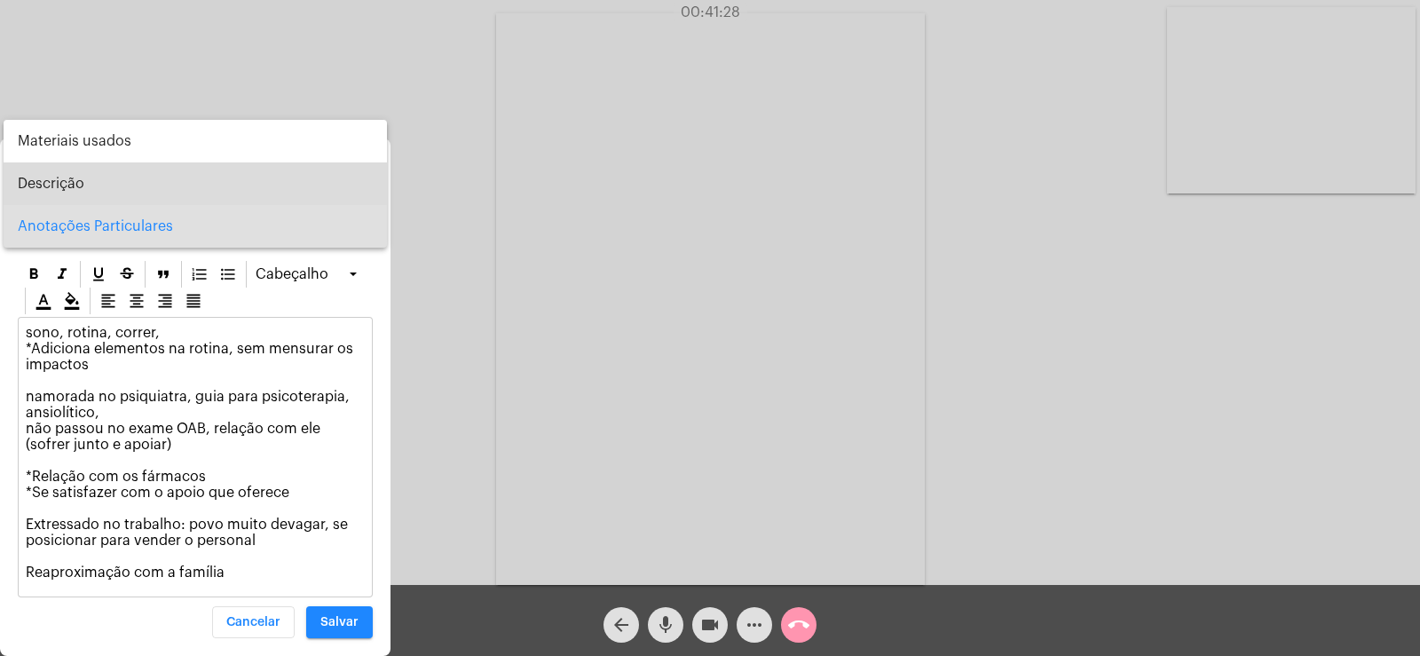
click at [74, 178] on span "Descrição" at bounding box center [195, 183] width 355 height 43
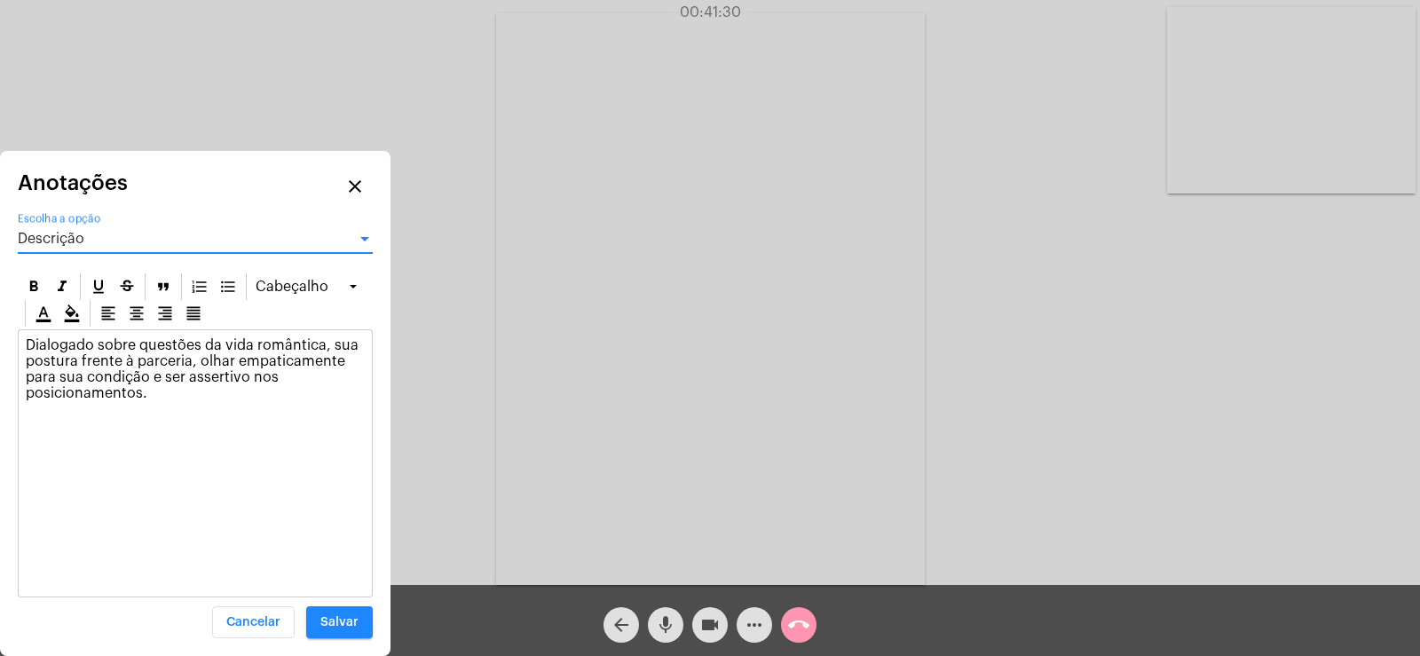
click at [82, 239] on span "Descrição" at bounding box center [51, 239] width 67 height 14
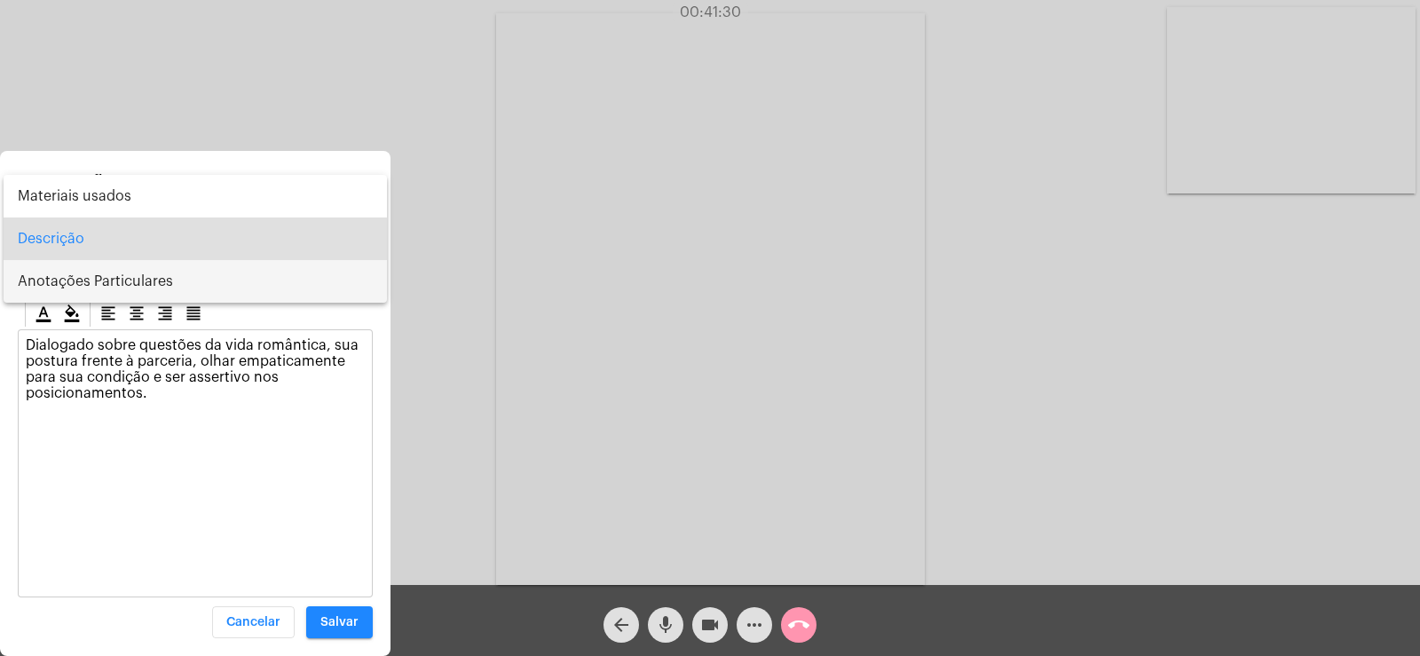
click at [88, 270] on span "Anotações Particulares" at bounding box center [195, 281] width 355 height 43
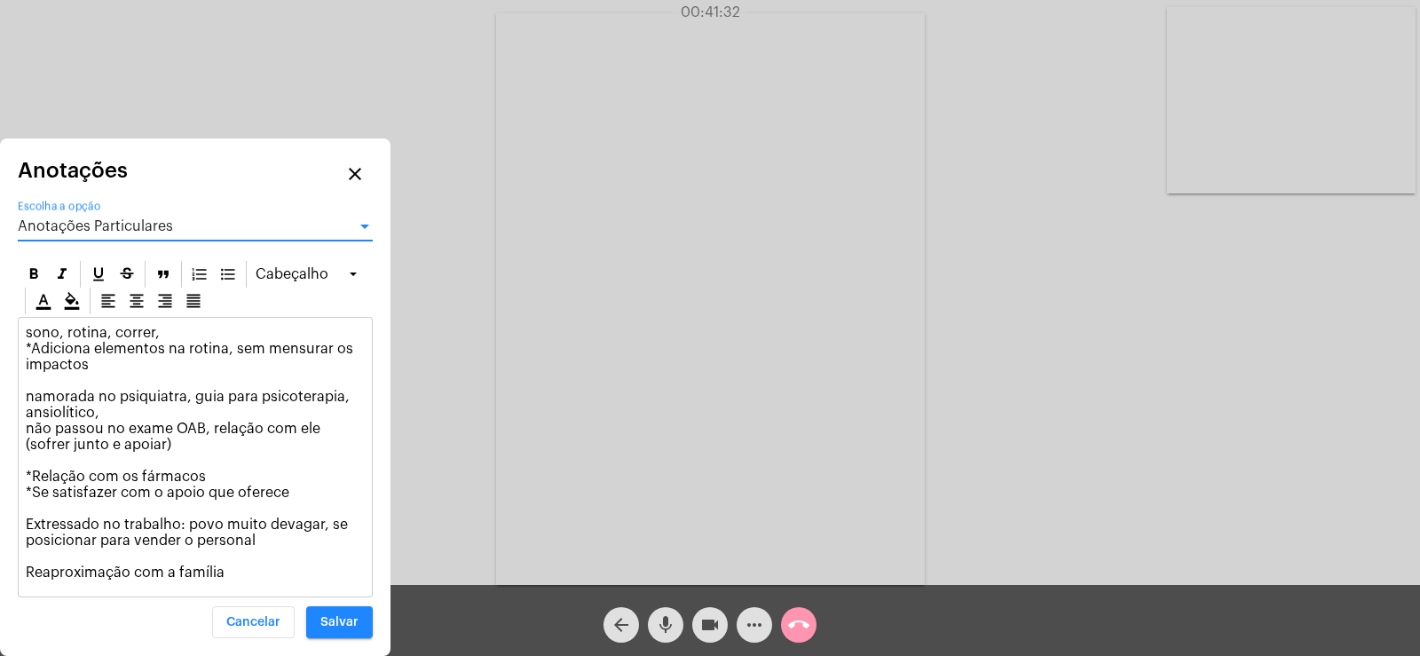
click at [228, 574] on p "sono, rotina, correr, *Adiciona elementos na rotina, sem mensurar os impactos n…" at bounding box center [195, 453] width 339 height 256
click at [55, 229] on span "Anotações Particulares" at bounding box center [95, 226] width 155 height 14
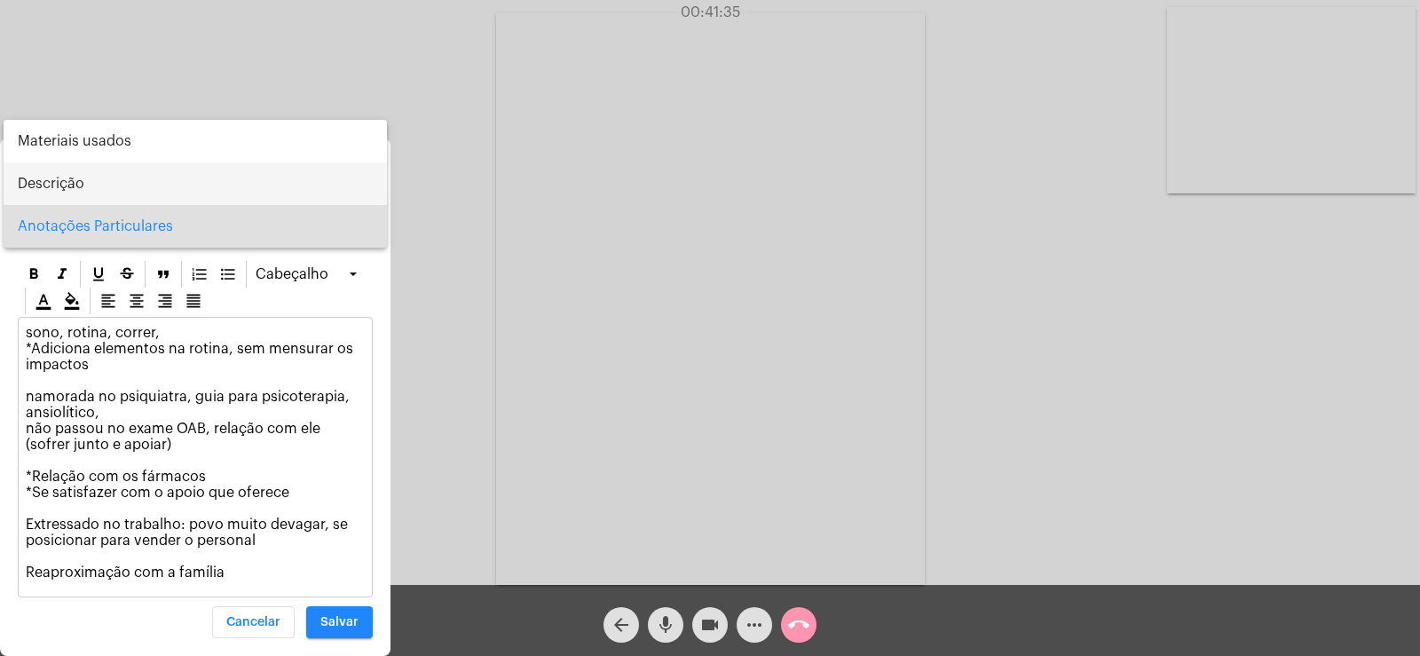
click at [37, 182] on span "Descrição" at bounding box center [195, 183] width 355 height 43
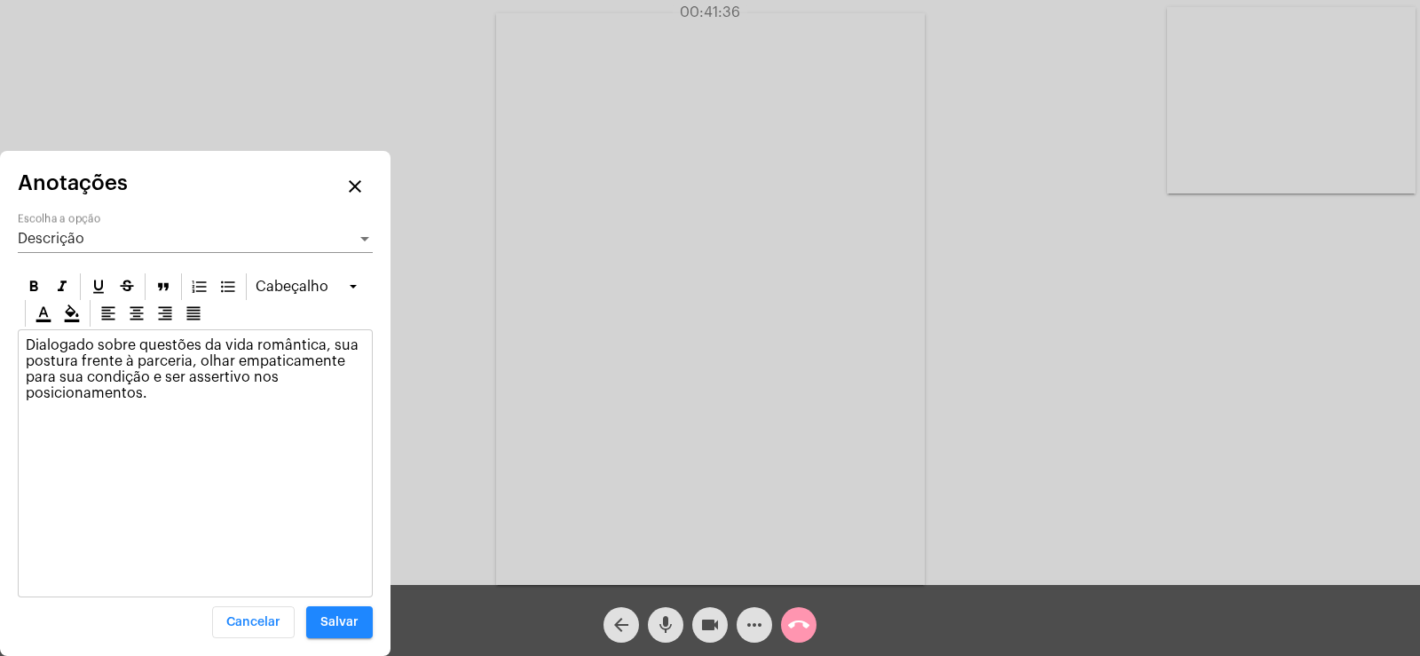
click at [185, 404] on div "Dialogado sobre questões da vida romântica, sua postura frente à parceria, olha…" at bounding box center [195, 373] width 353 height 87
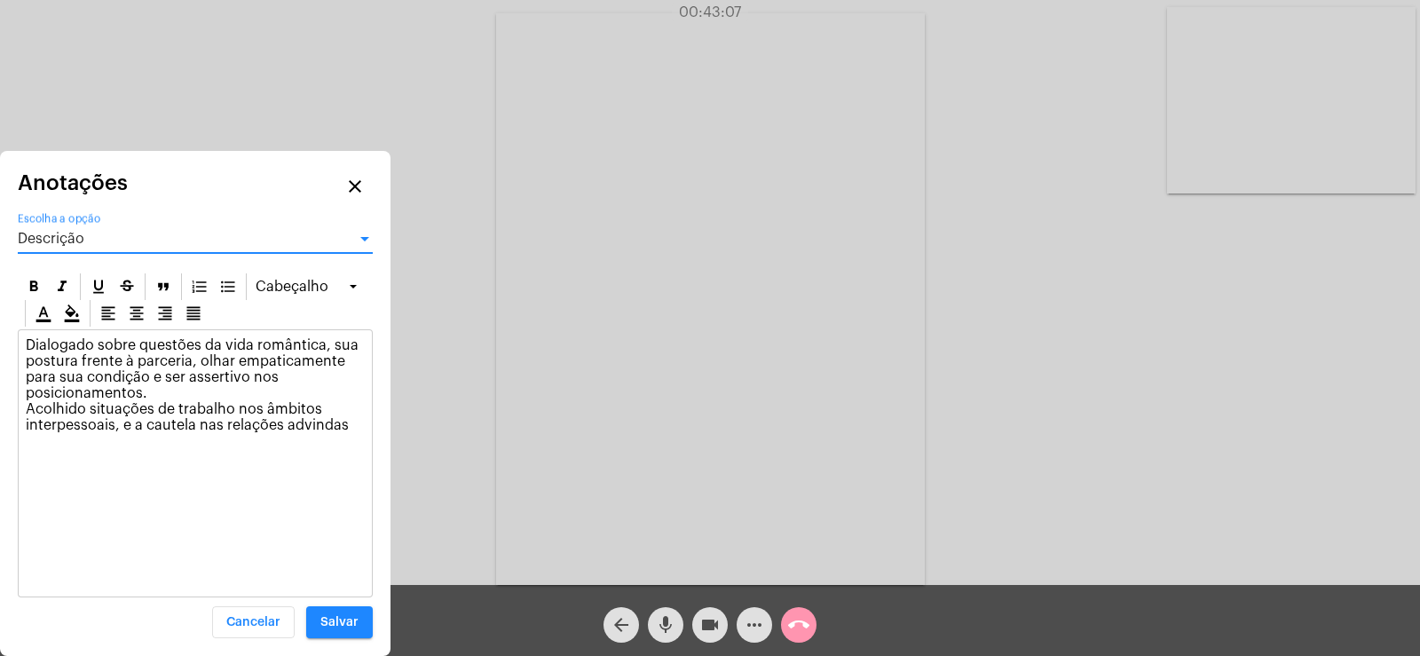
click at [40, 236] on span "Descrição" at bounding box center [51, 239] width 67 height 14
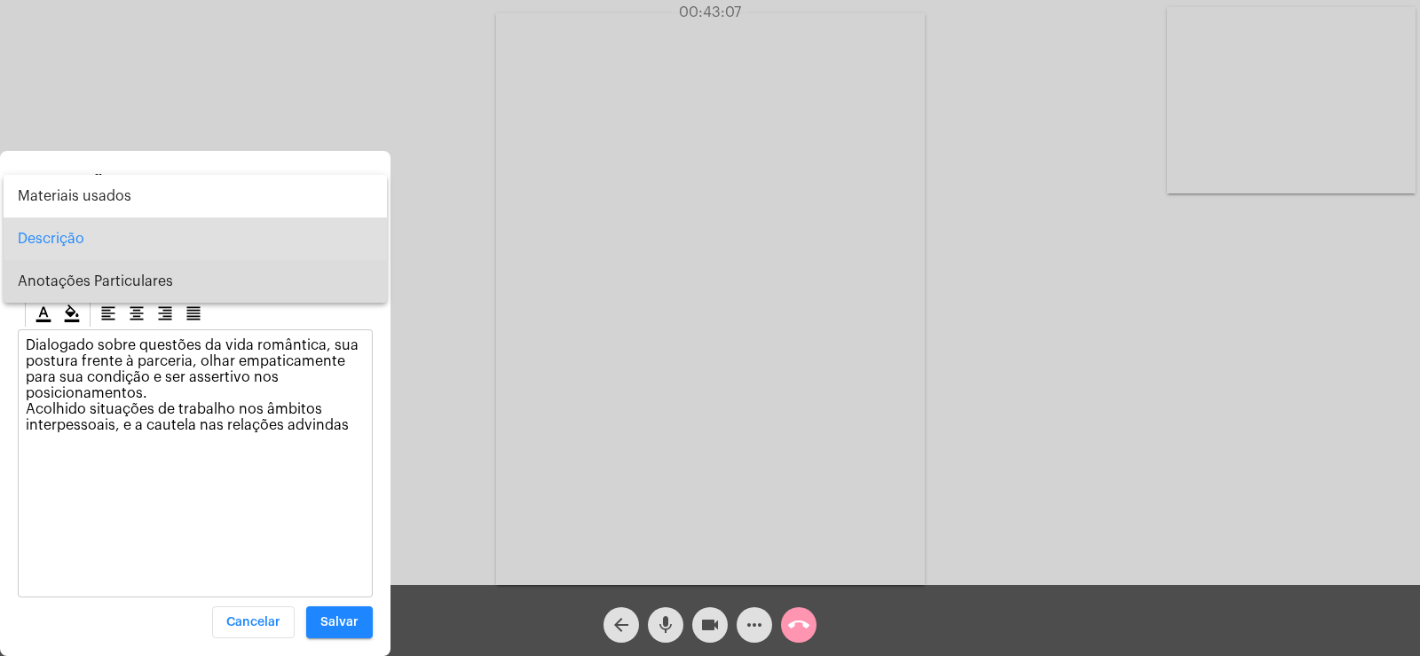
click at [111, 270] on span "Anotações Particulares" at bounding box center [195, 281] width 355 height 43
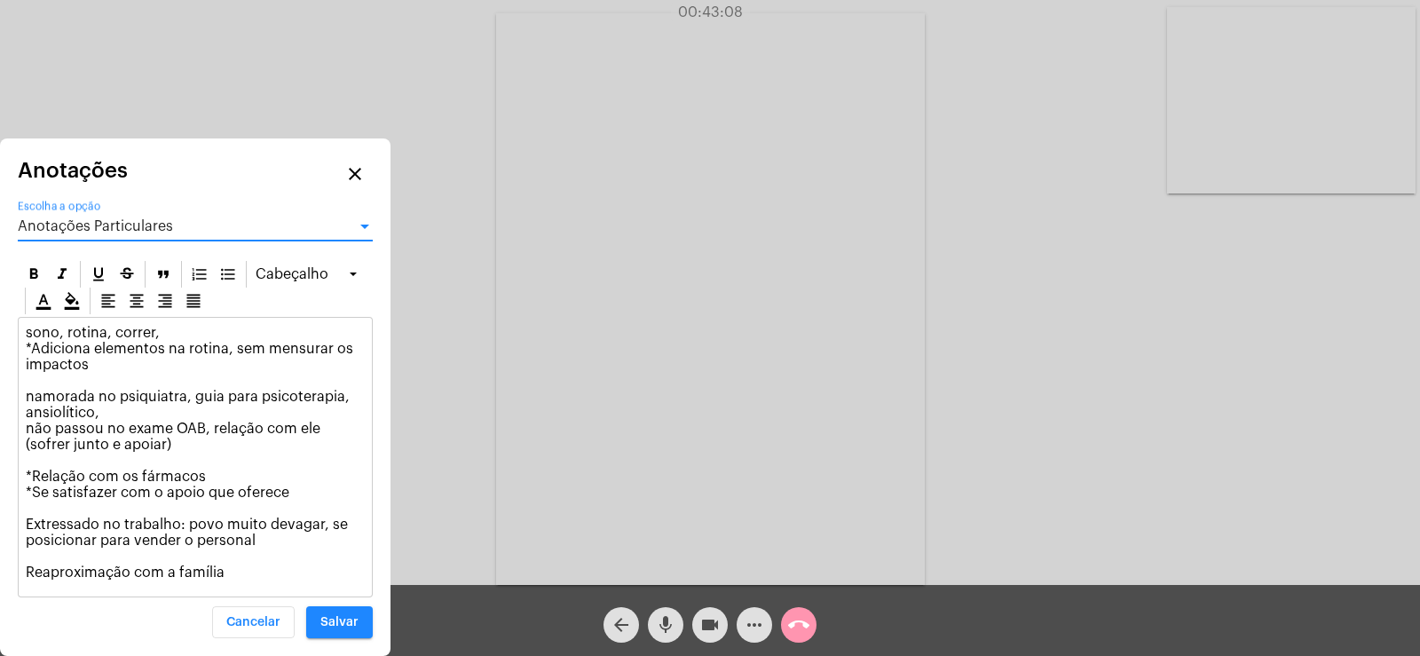
click at [243, 574] on p "sono, rotina, correr, *Adiciona elementos na rotina, sem mensurar os impactos n…" at bounding box center [195, 453] width 339 height 256
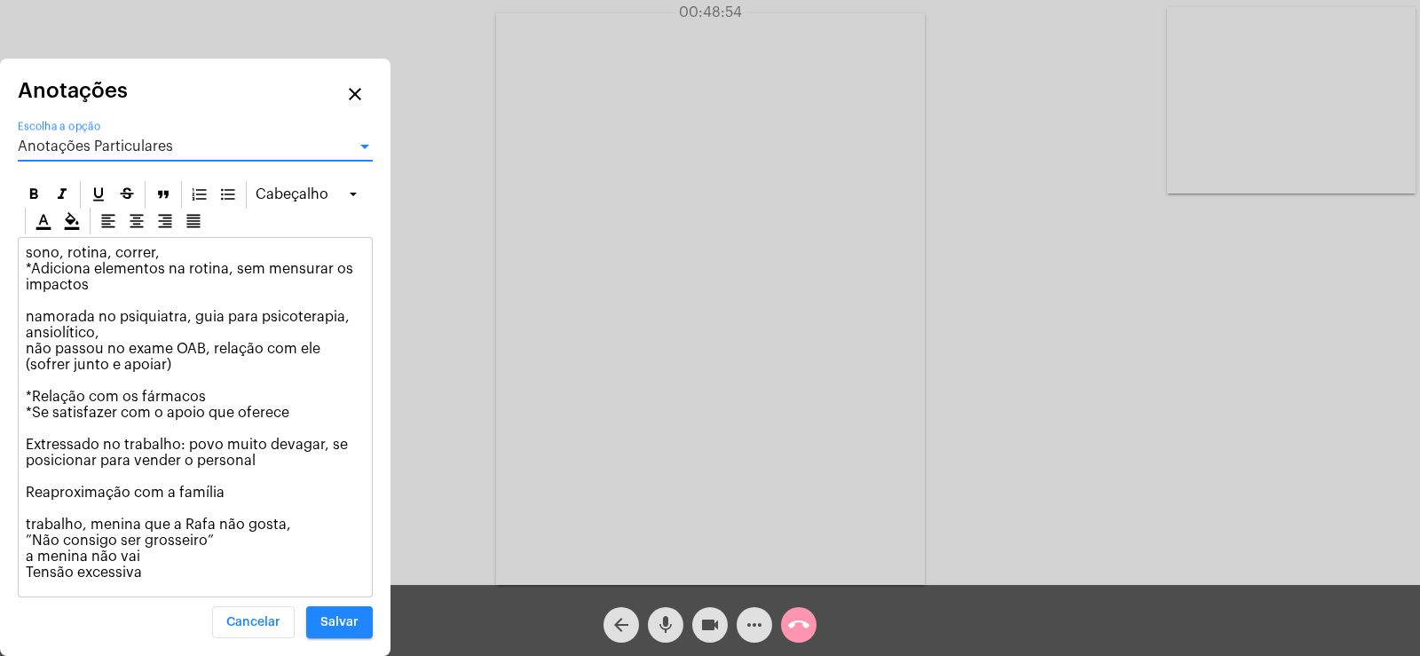
click at [173, 146] on div "Anotações Particulares" at bounding box center [187, 146] width 339 height 16
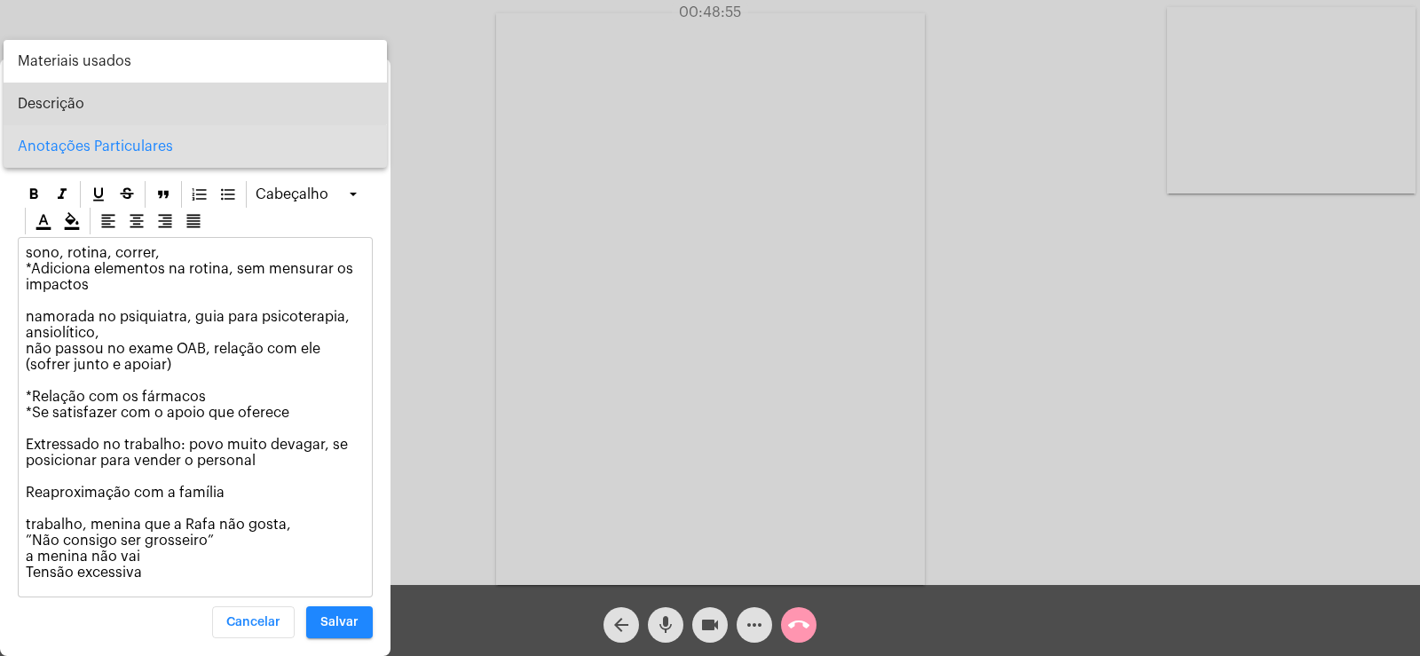
click at [114, 99] on span "Descrição" at bounding box center [195, 104] width 355 height 43
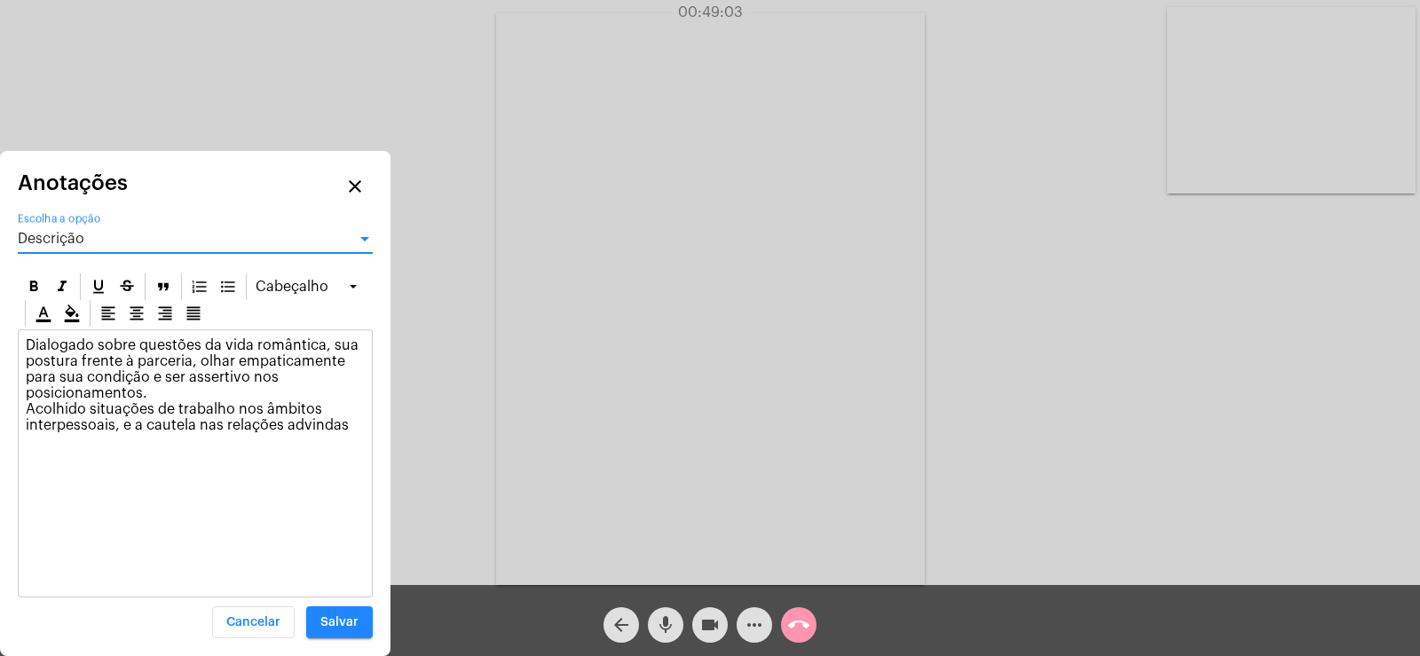
click at [87, 233] on div "Descrição" at bounding box center [187, 239] width 339 height 16
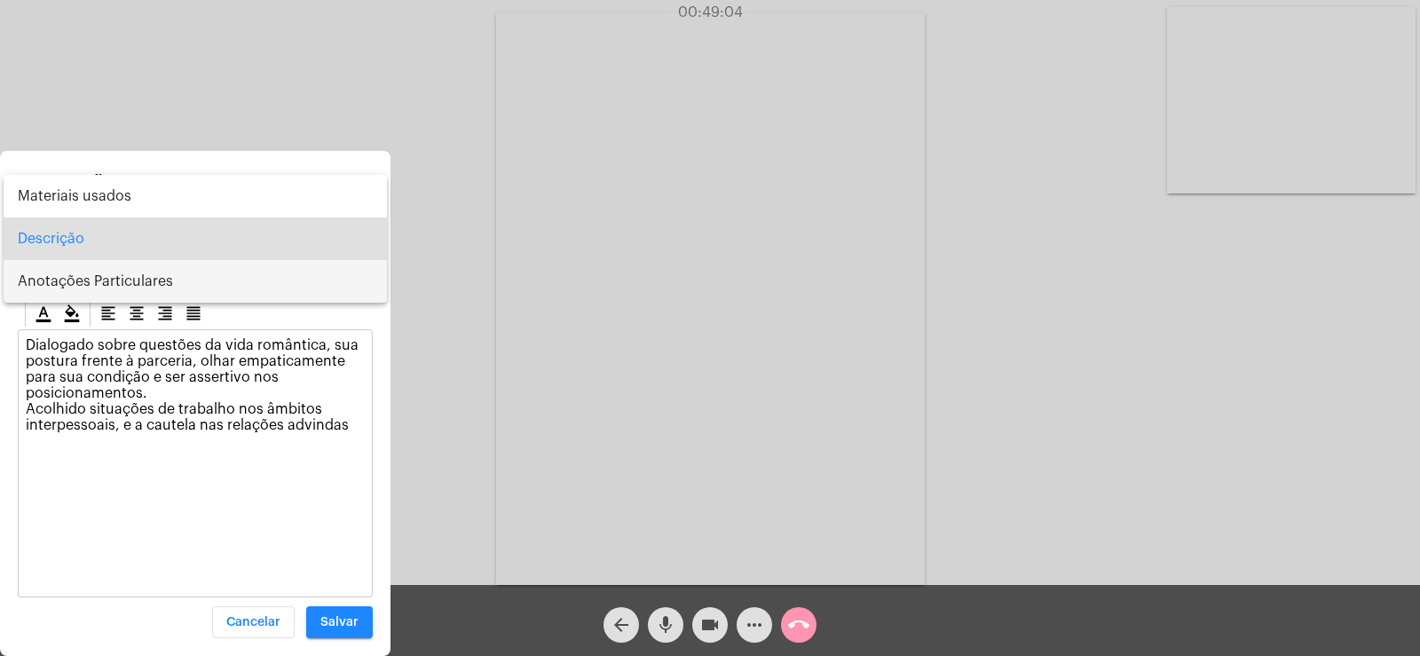
click at [93, 283] on span "Anotações Particulares" at bounding box center [195, 281] width 355 height 43
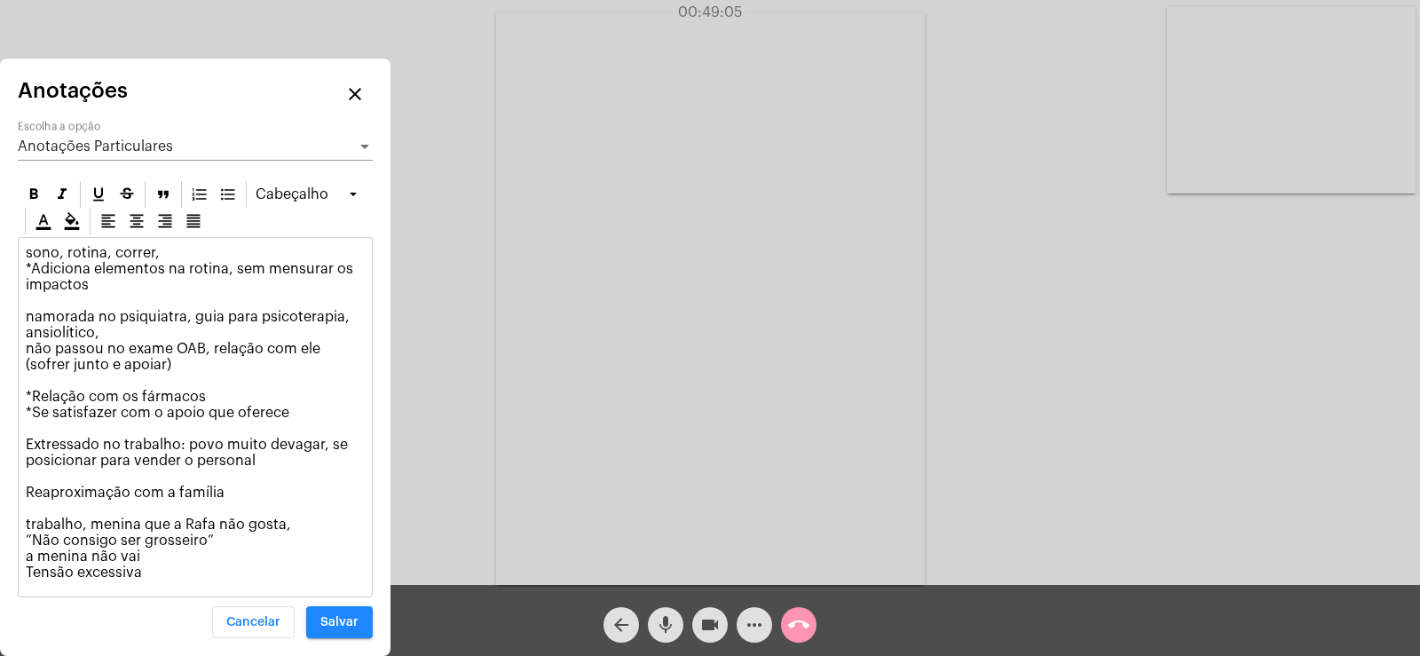
click at [185, 572] on p "sono, rotina, correr, *Adiciona elementos na rotina, sem mensurar os impactos n…" at bounding box center [195, 412] width 339 height 335
click at [362, 623] on button "Salvar" at bounding box center [339, 622] width 67 height 32
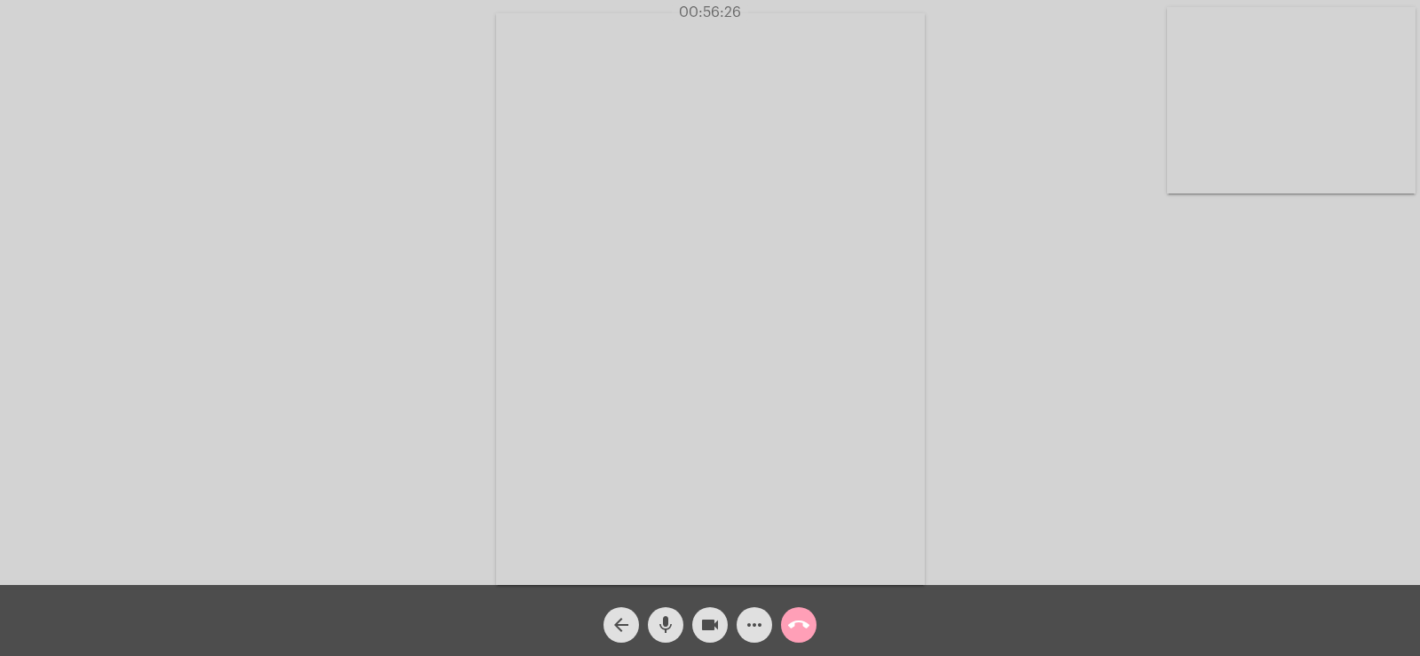
click at [801, 626] on mat-icon "call_end" at bounding box center [798, 624] width 21 height 21
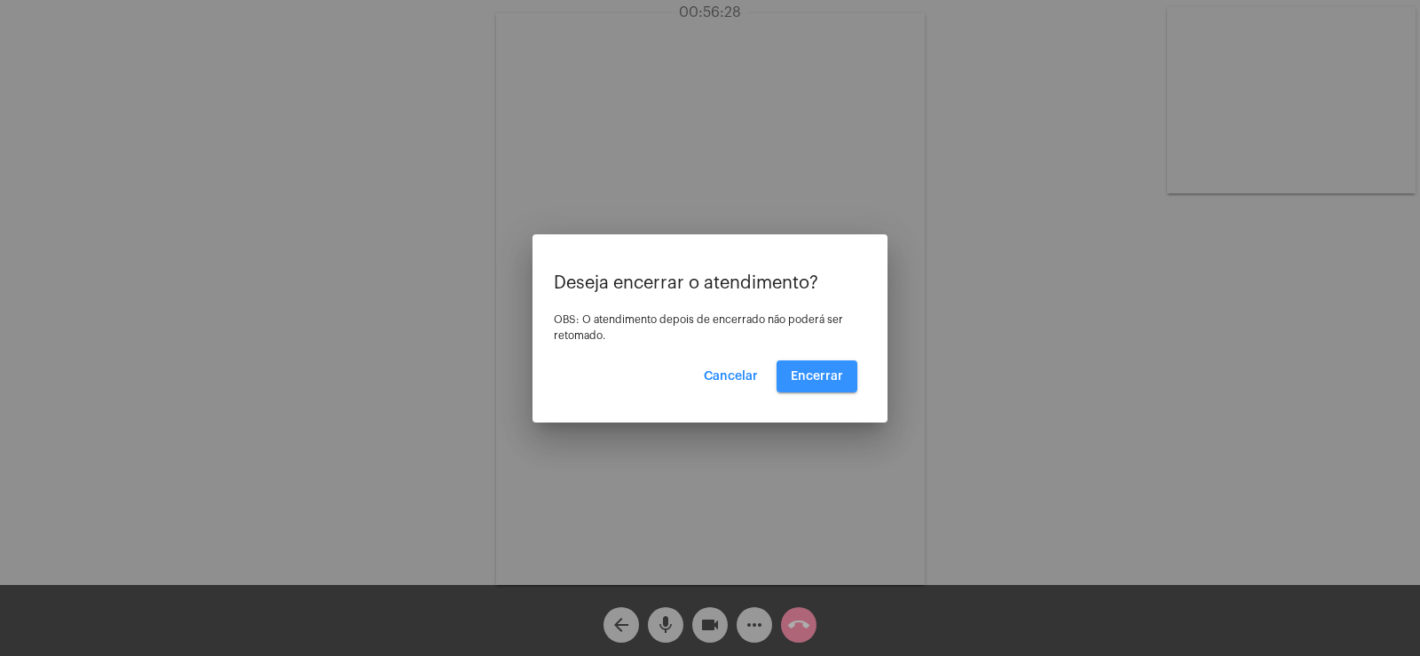
click at [820, 367] on button "Encerrar" at bounding box center [817, 376] width 81 height 32
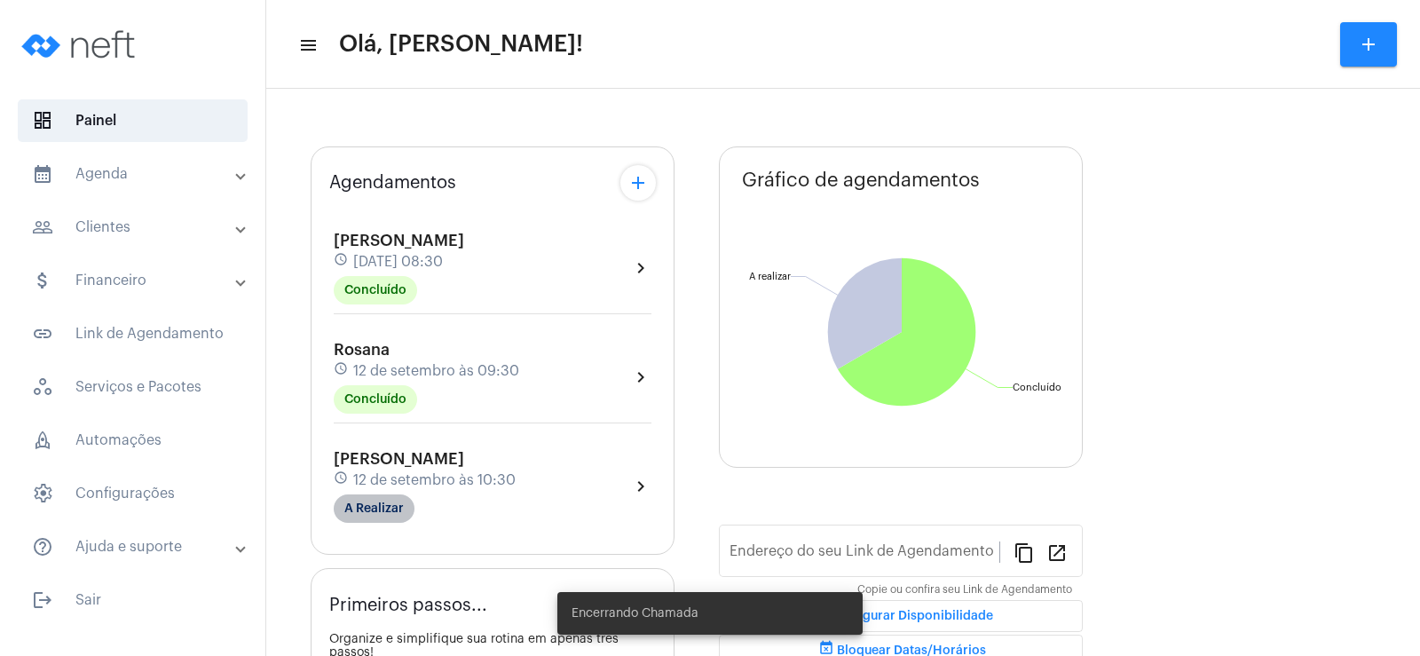
type input "[URL][DOMAIN_NAME]"
click at [352, 513] on div "[PERSON_NAME] schedule [DATE] 10:30 A Realizar" at bounding box center [425, 486] width 182 height 73
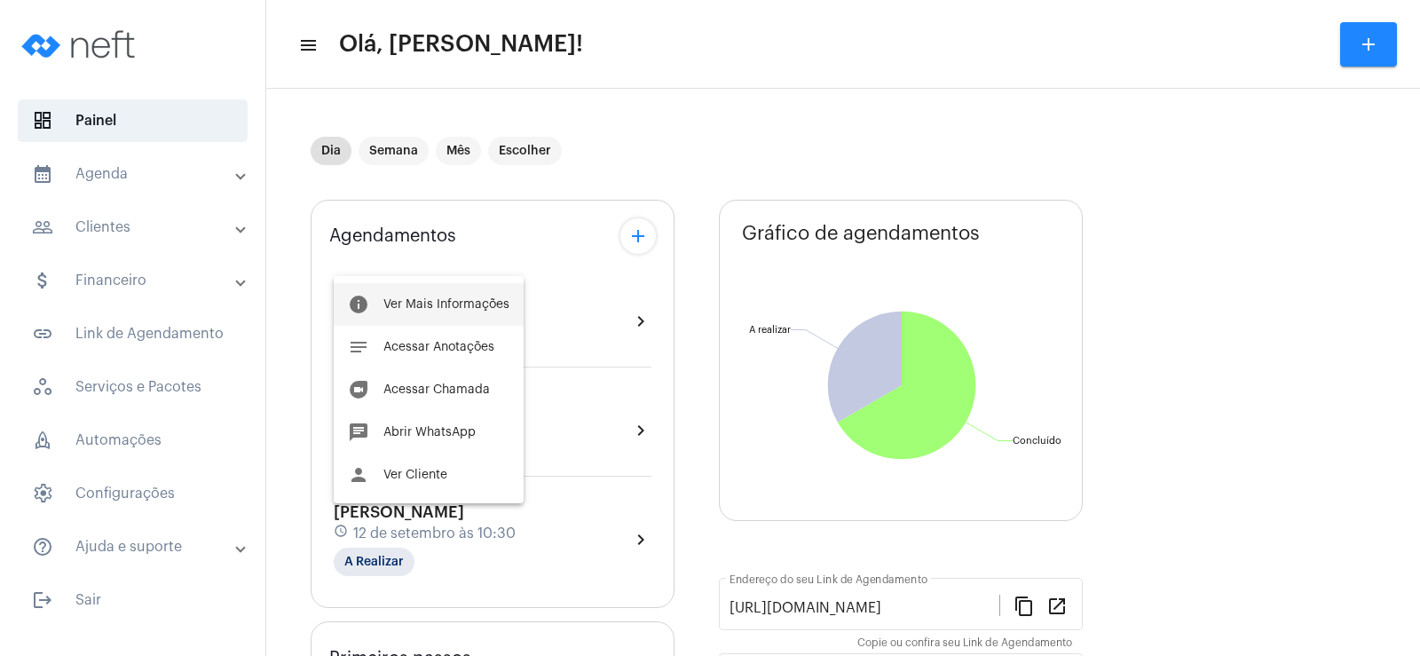
click at [444, 318] on button "info Ver Mais Informações" at bounding box center [429, 304] width 190 height 43
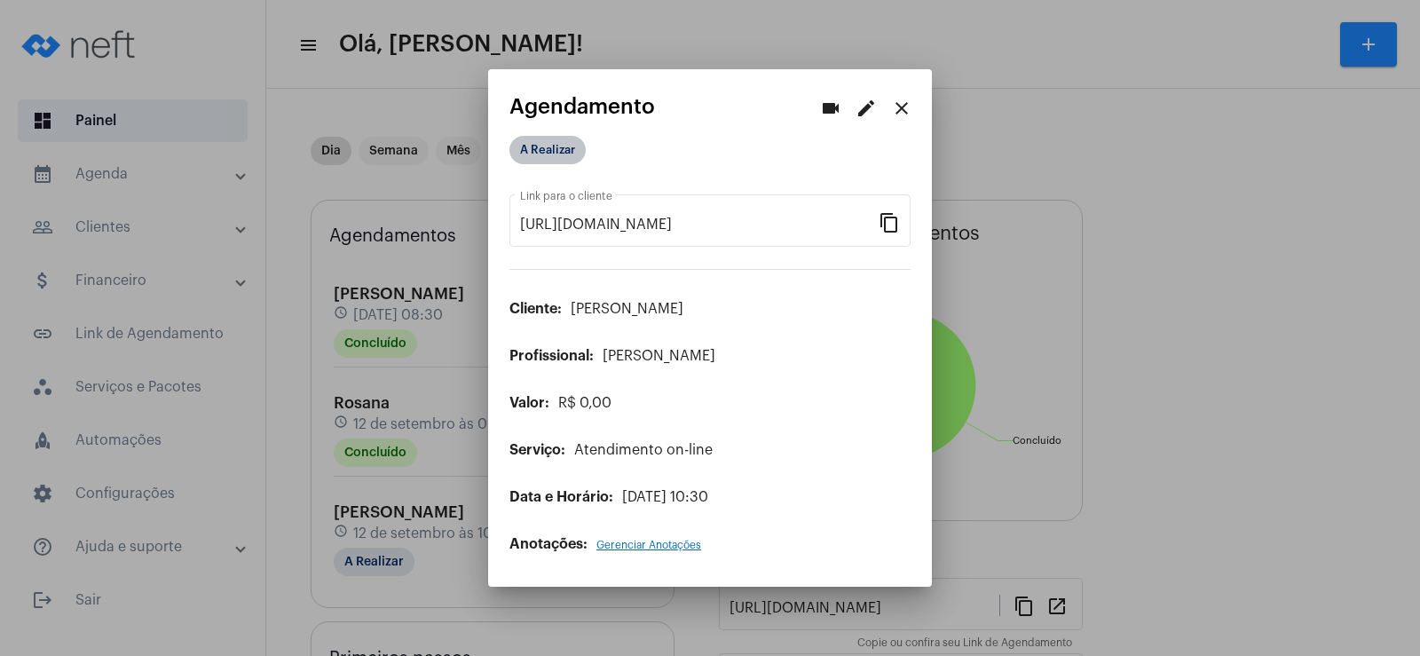
click at [534, 142] on mat-chip "A Realizar" at bounding box center [547, 150] width 76 height 28
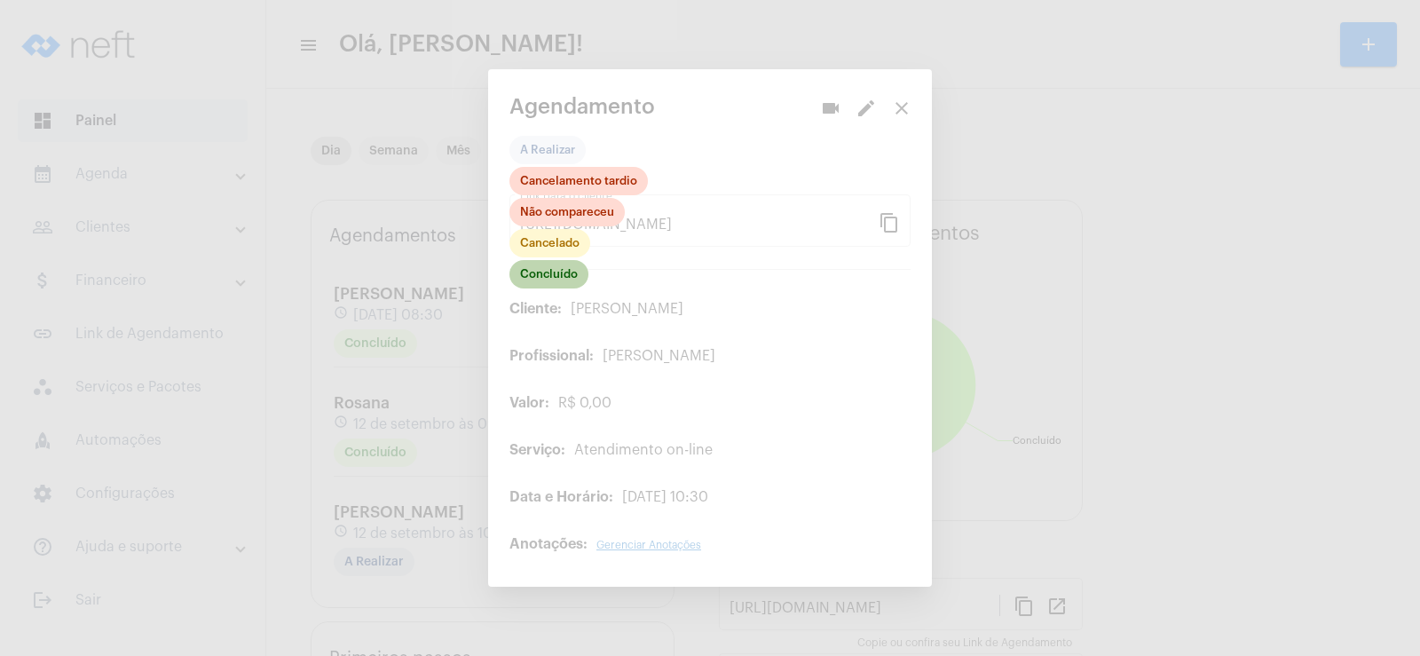
click at [564, 280] on mat-chip "Concluído" at bounding box center [548, 274] width 79 height 28
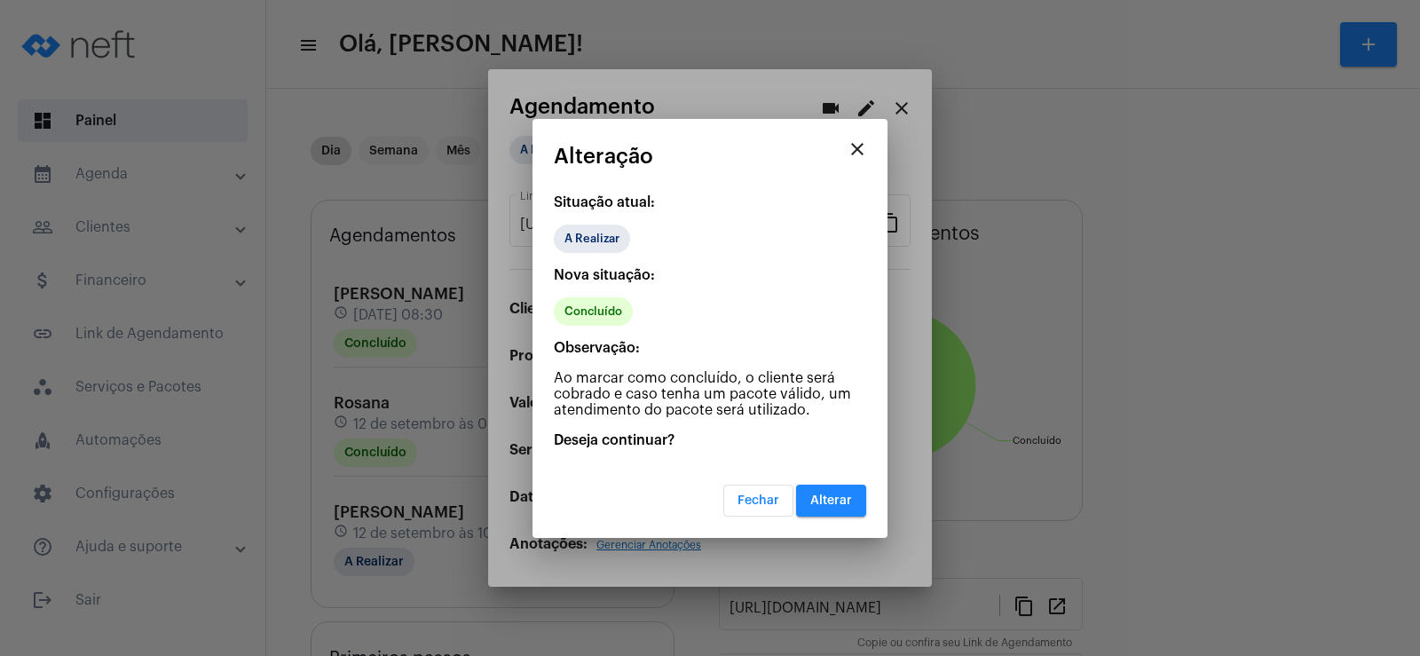
click at [808, 505] on button "Alterar" at bounding box center [831, 501] width 70 height 32
